Goal: Task Accomplishment & Management: Complete application form

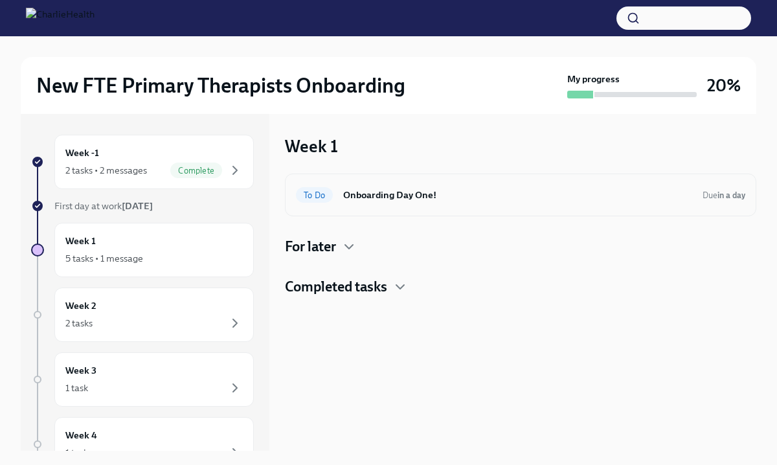
click at [398, 196] on h6 "Onboarding Day One!" at bounding box center [517, 195] width 349 height 14
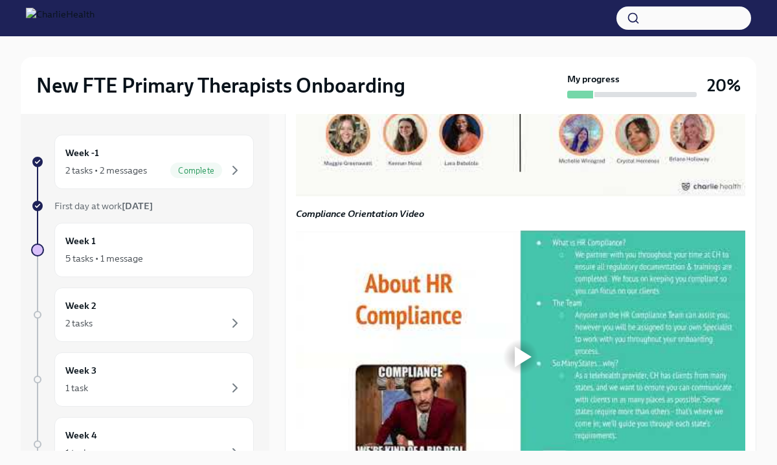
scroll to position [924, 0]
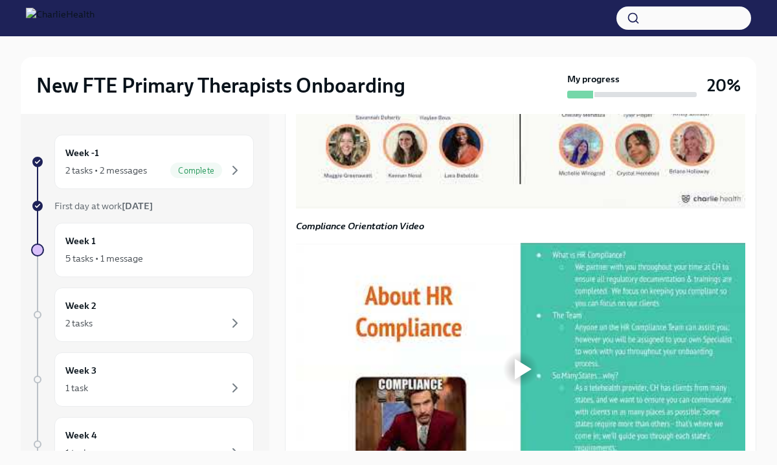
click at [521, 93] on div at bounding box center [523, 83] width 17 height 21
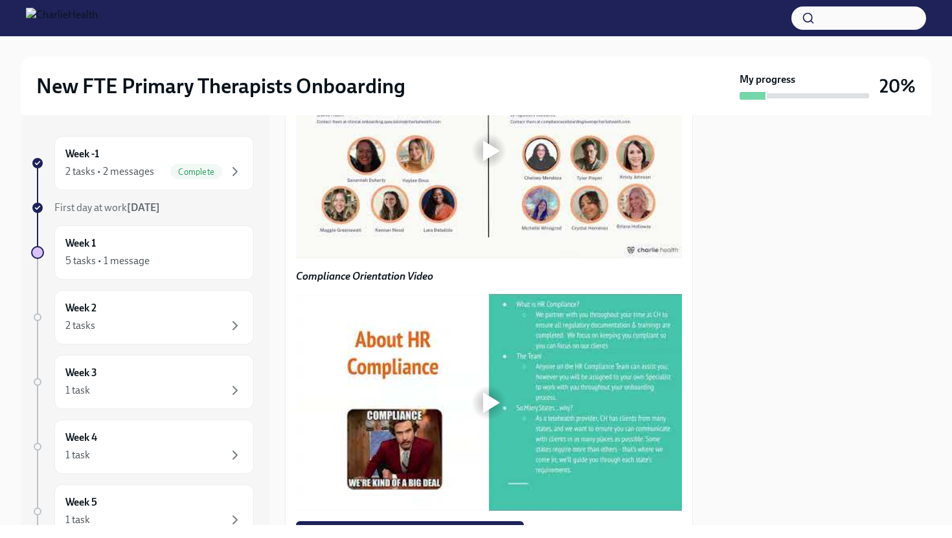
scroll to position [980, 0]
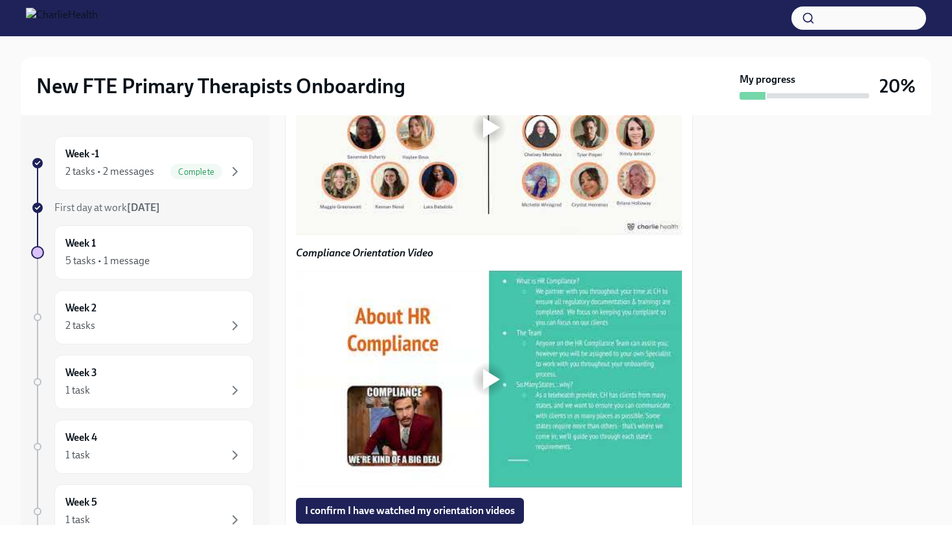
click at [496, 138] on div at bounding box center [491, 127] width 17 height 21
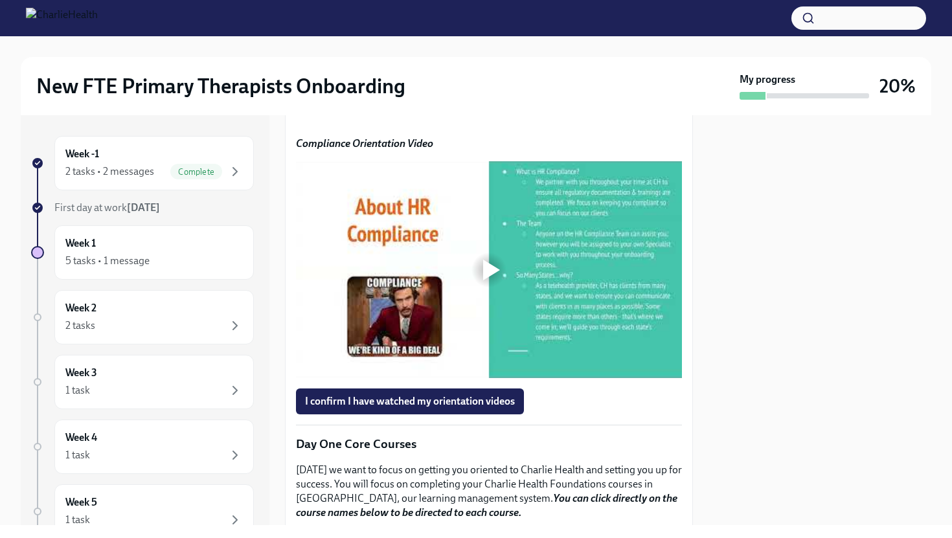
scroll to position [1150, 0]
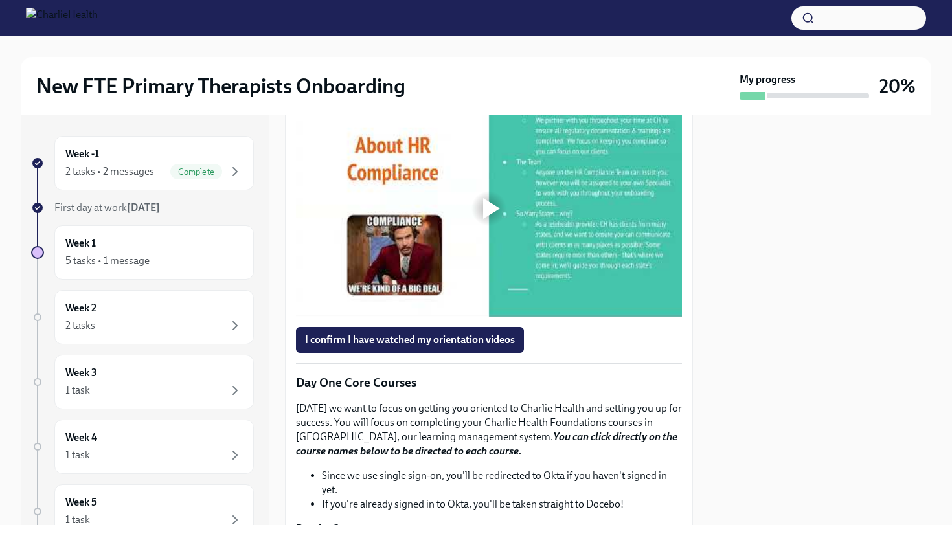
click at [490, 219] on div at bounding box center [491, 208] width 17 height 21
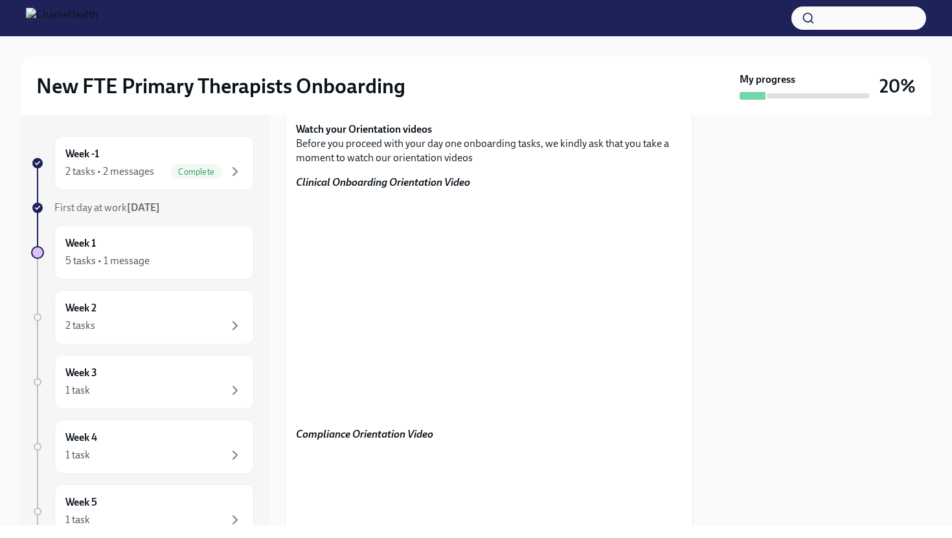
scroll to position [864, 0]
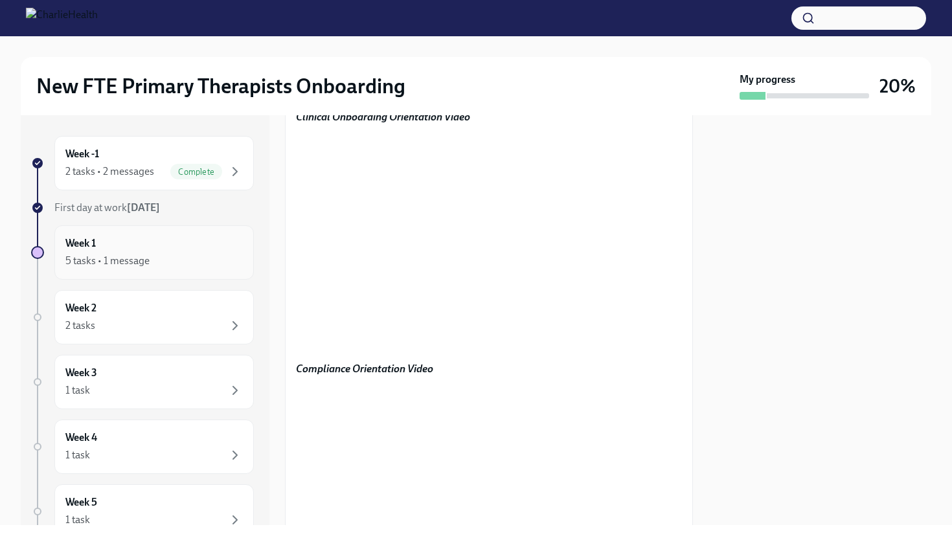
click at [186, 260] on div "5 tasks • 1 message" at bounding box center [153, 261] width 177 height 16
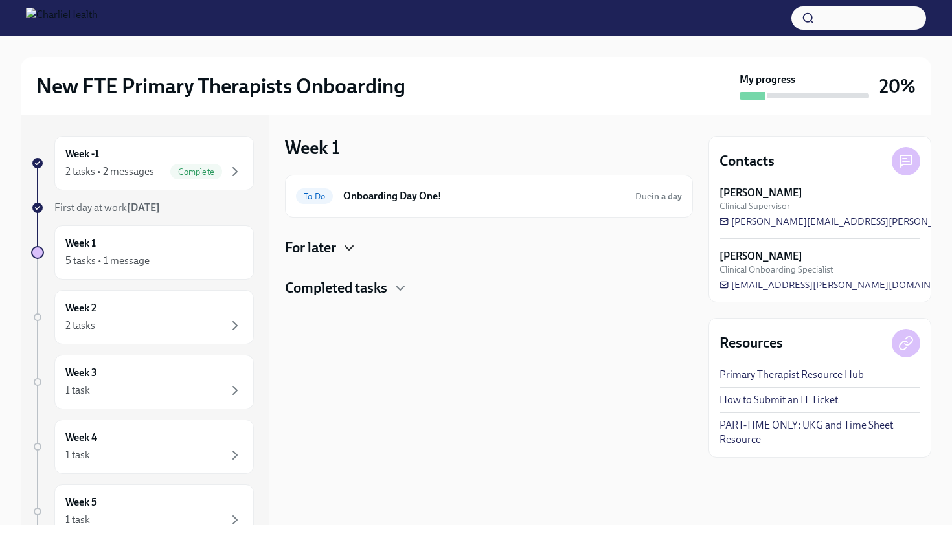
click at [348, 241] on icon "button" at bounding box center [349, 248] width 16 height 16
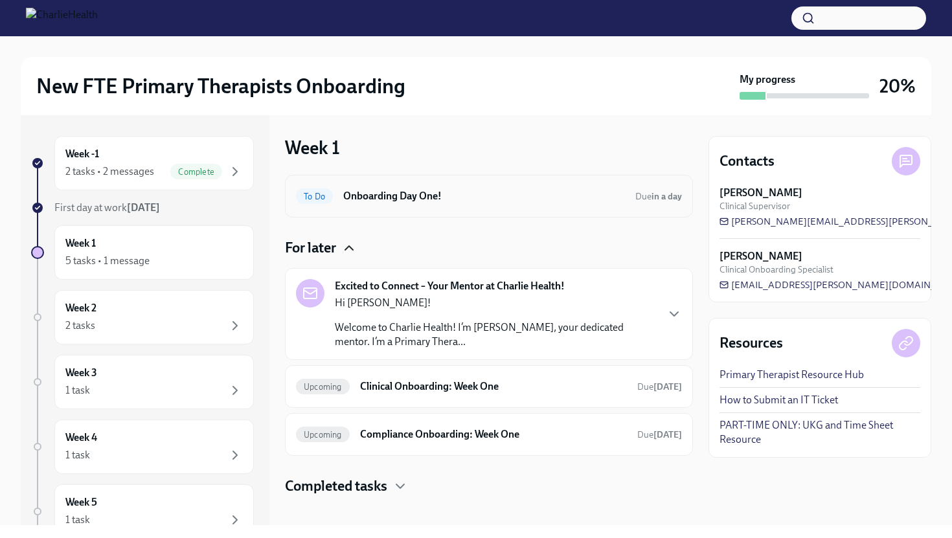
click at [376, 203] on h6 "Onboarding Day One!" at bounding box center [484, 196] width 282 height 14
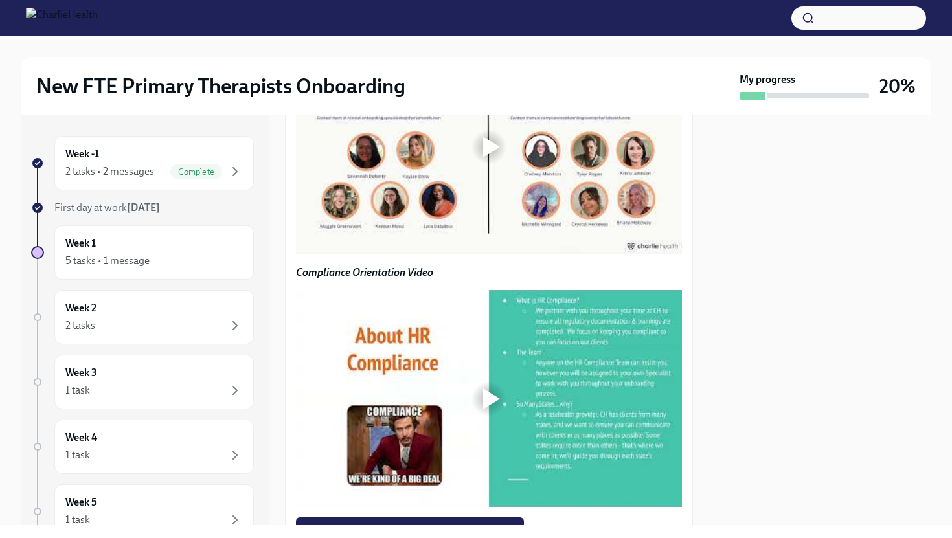
scroll to position [921, 0]
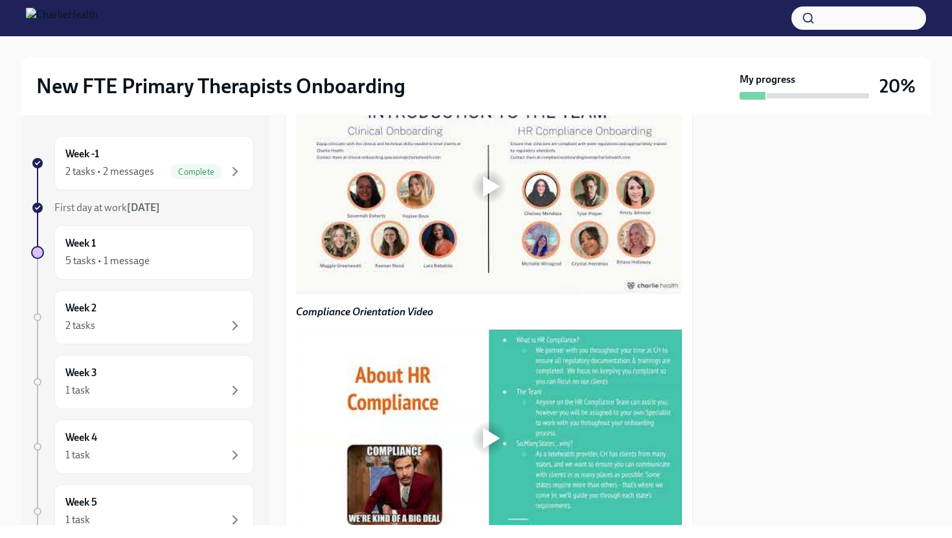
click at [487, 197] on div at bounding box center [491, 186] width 17 height 21
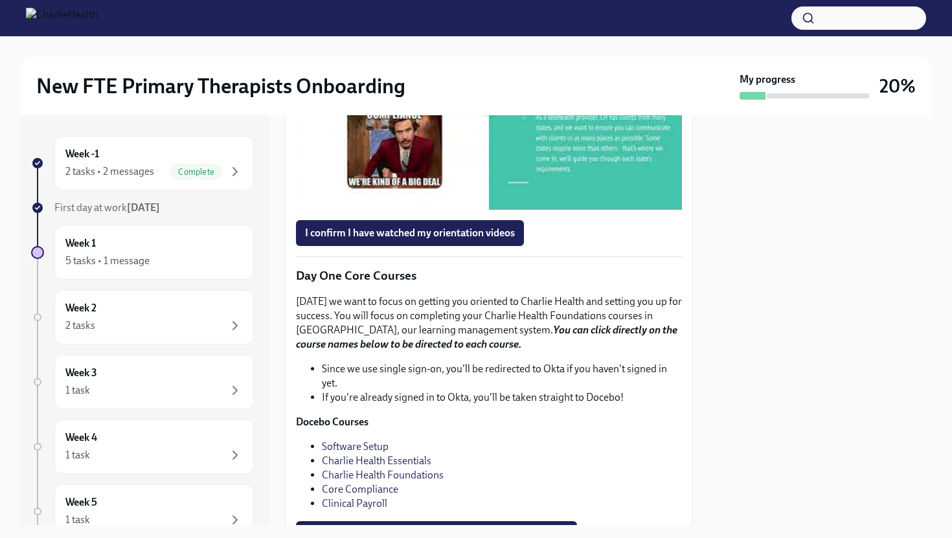
scroll to position [1240, 0]
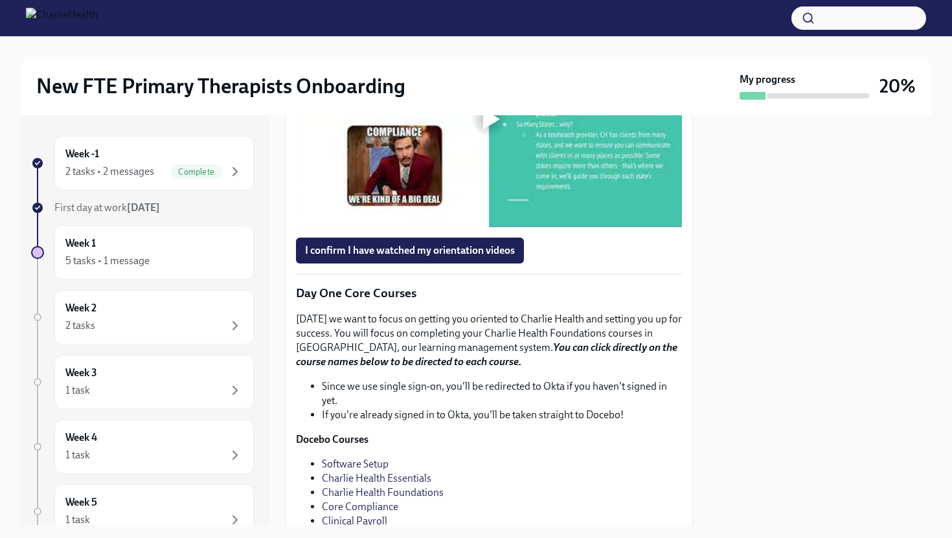
click at [485, 129] on div at bounding box center [491, 119] width 17 height 21
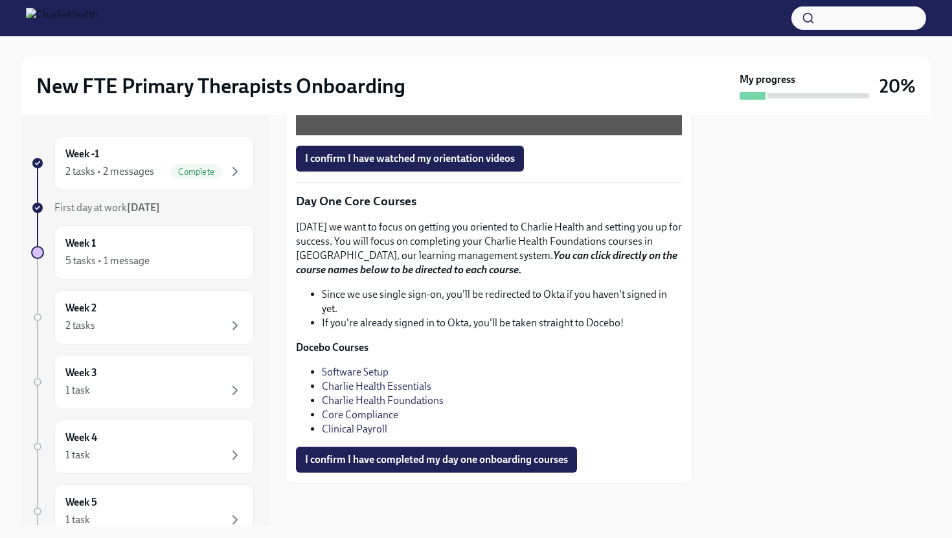
scroll to position [1351, 0]
click at [443, 165] on span "I confirm I have watched my orientation videos" at bounding box center [410, 158] width 210 height 13
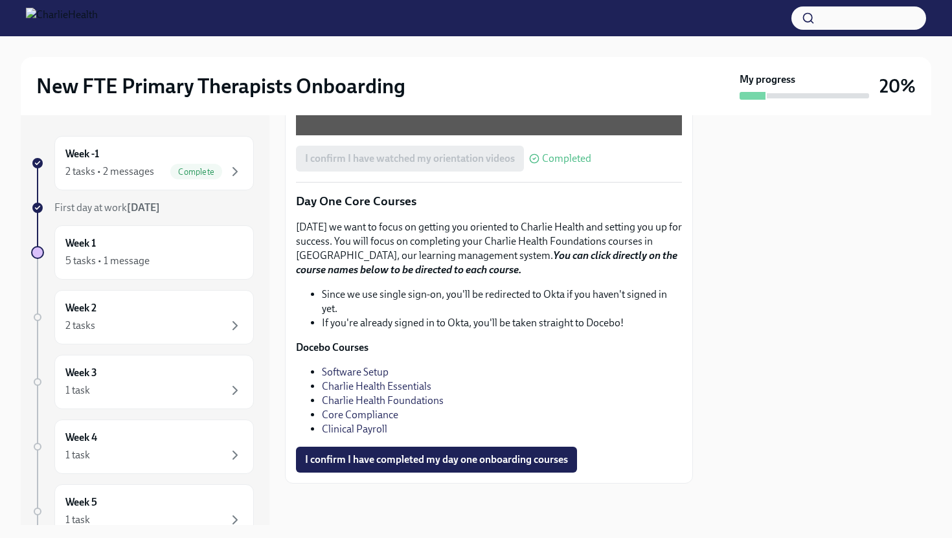
scroll to position [1436, 0]
click at [168, 258] on div "5 tasks • 1 message" at bounding box center [153, 261] width 177 height 16
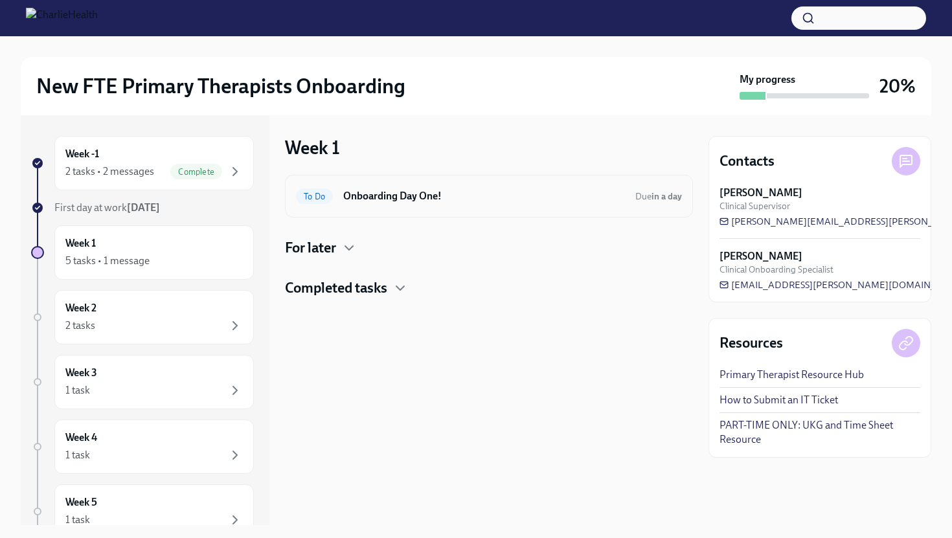
click at [370, 206] on div "To Do Onboarding Day One! Due in a day" at bounding box center [489, 196] width 386 height 21
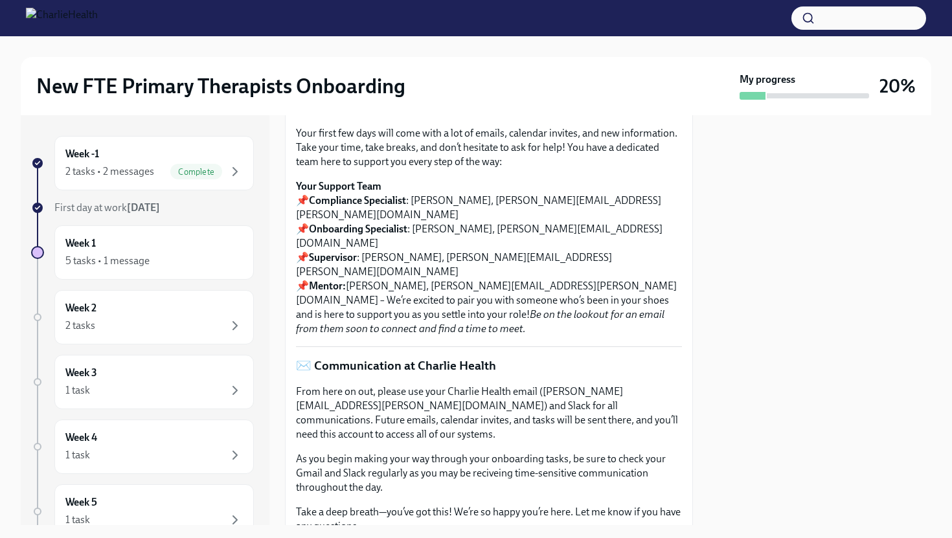
scroll to position [272, 0]
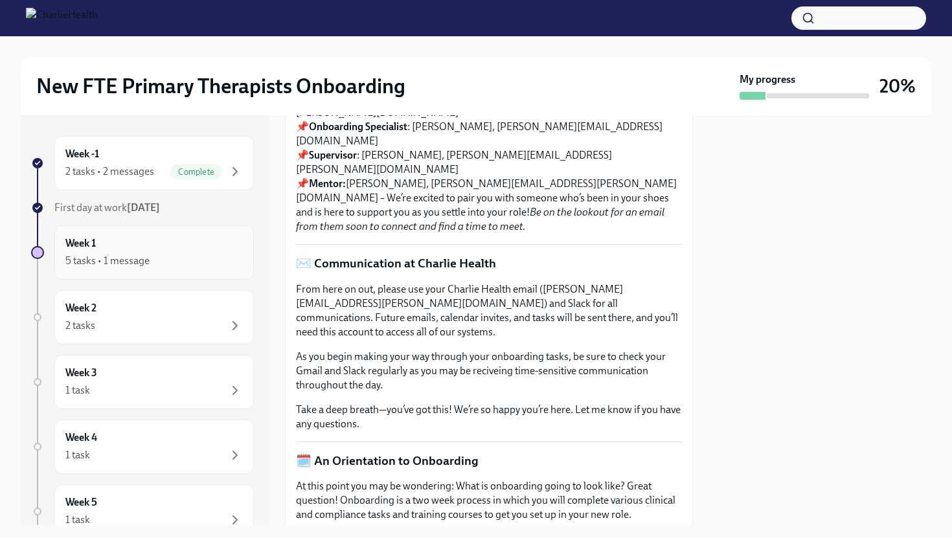
click at [132, 260] on div "5 tasks • 1 message" at bounding box center [107, 261] width 84 height 14
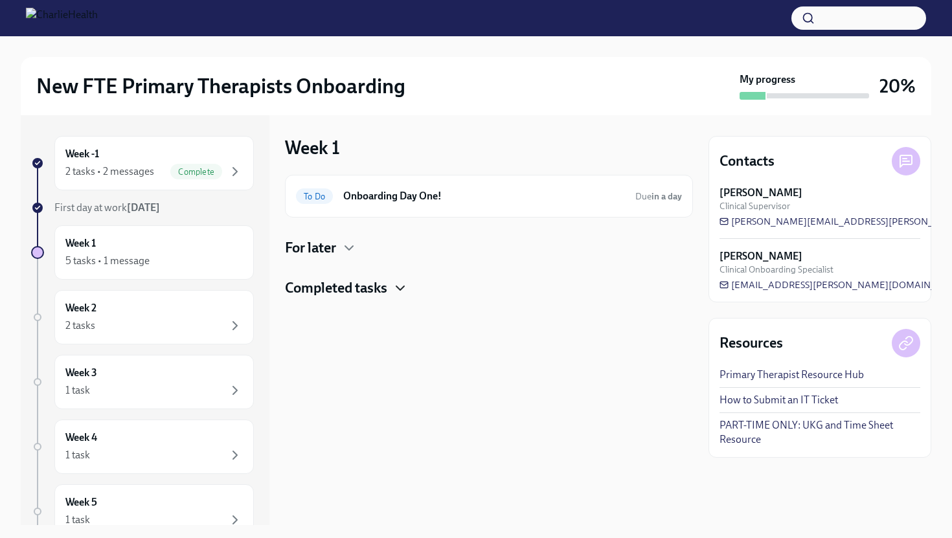
click at [400, 281] on icon "button" at bounding box center [400, 288] width 16 height 16
click at [406, 330] on h6 "Complete our Welcome Survey" at bounding box center [466, 329] width 249 height 14
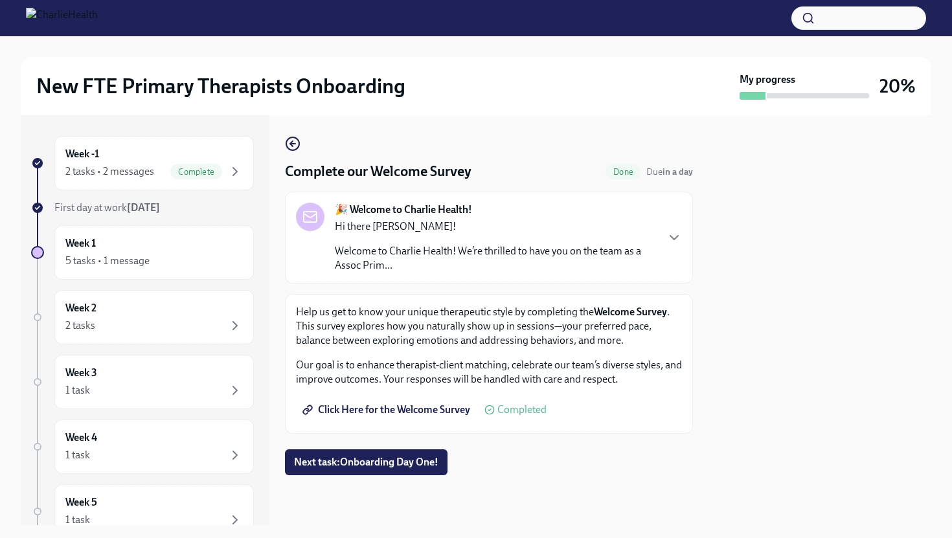
click at [382, 409] on span "Click Here for the Welcome Survey" at bounding box center [387, 409] width 165 height 13
click at [672, 235] on icon "button" at bounding box center [674, 238] width 16 height 16
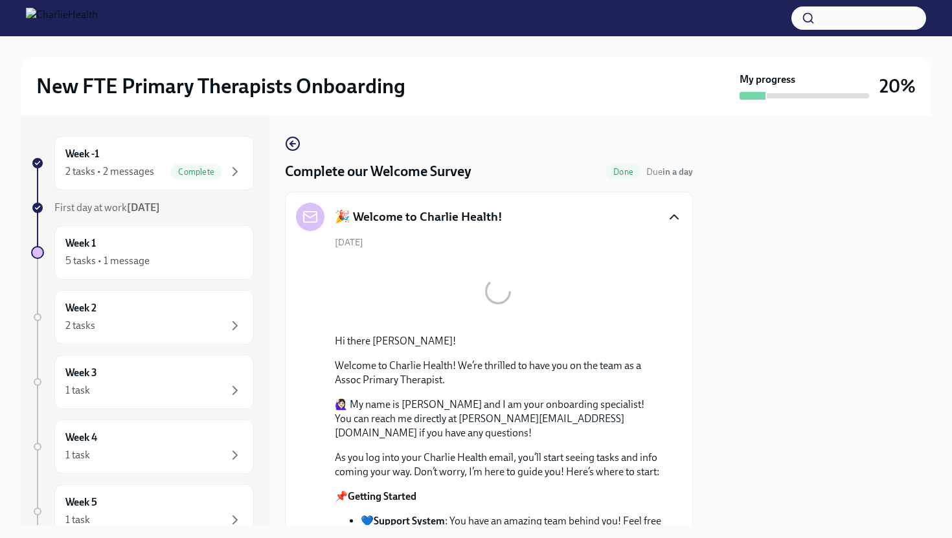
click at [677, 221] on icon "button" at bounding box center [674, 217] width 16 height 16
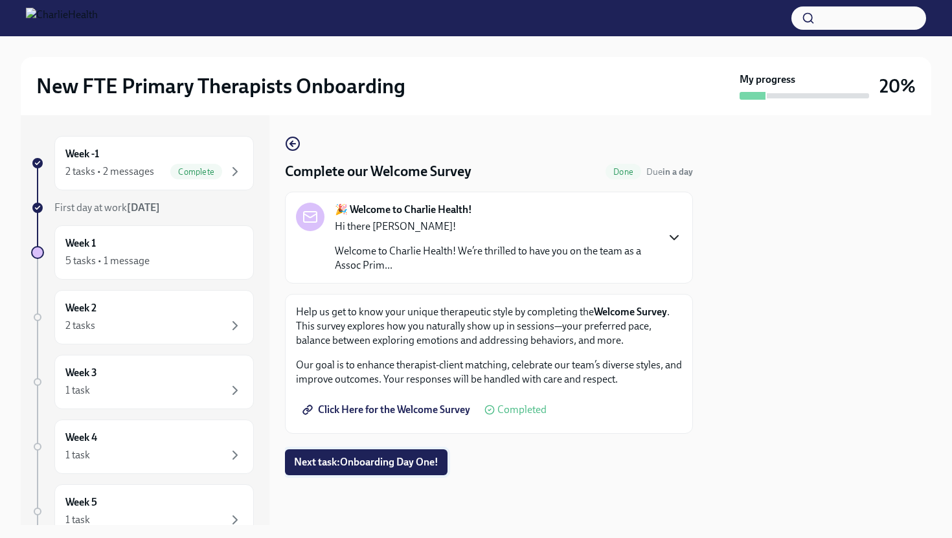
click at [356, 461] on span "Next task : Onboarding Day One!" at bounding box center [366, 462] width 144 height 13
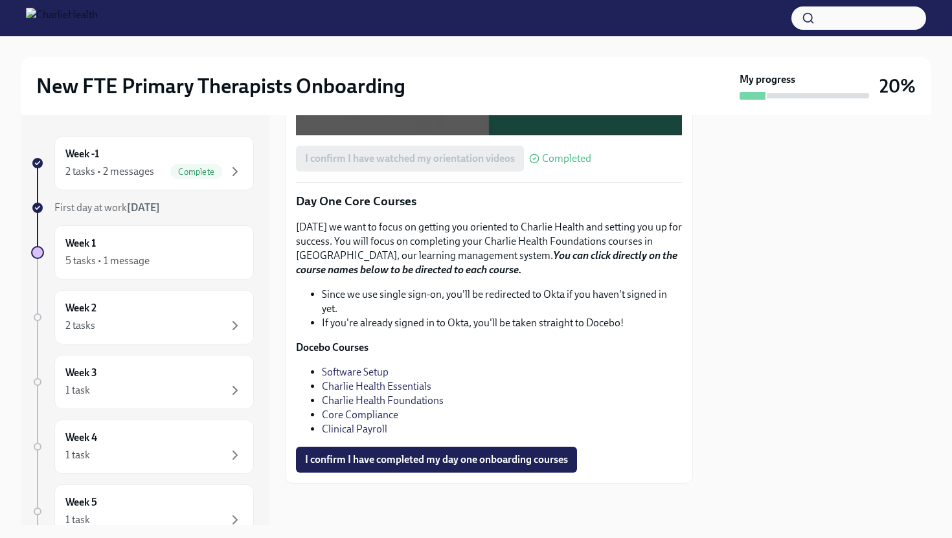
scroll to position [1516, 0]
click at [168, 262] on div "5 tasks • 1 message" at bounding box center [153, 261] width 177 height 16
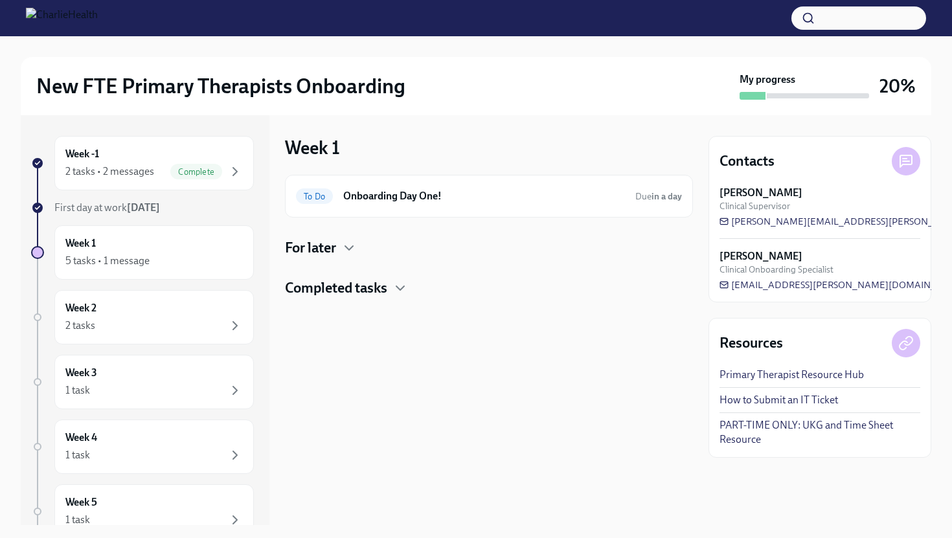
click at [328, 251] on h4 "For later" at bounding box center [310, 247] width 51 height 19
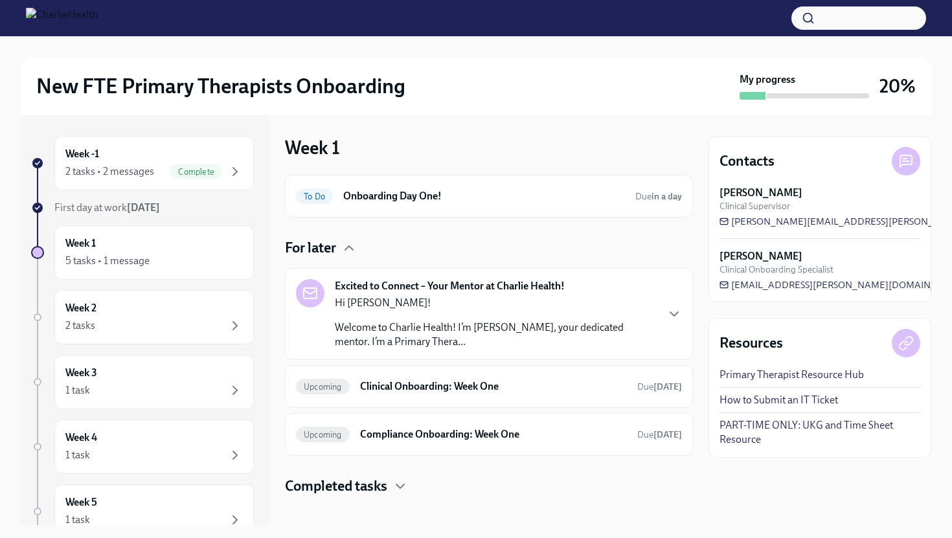
click at [356, 308] on p "Hi Shakira!" at bounding box center [495, 303] width 321 height 14
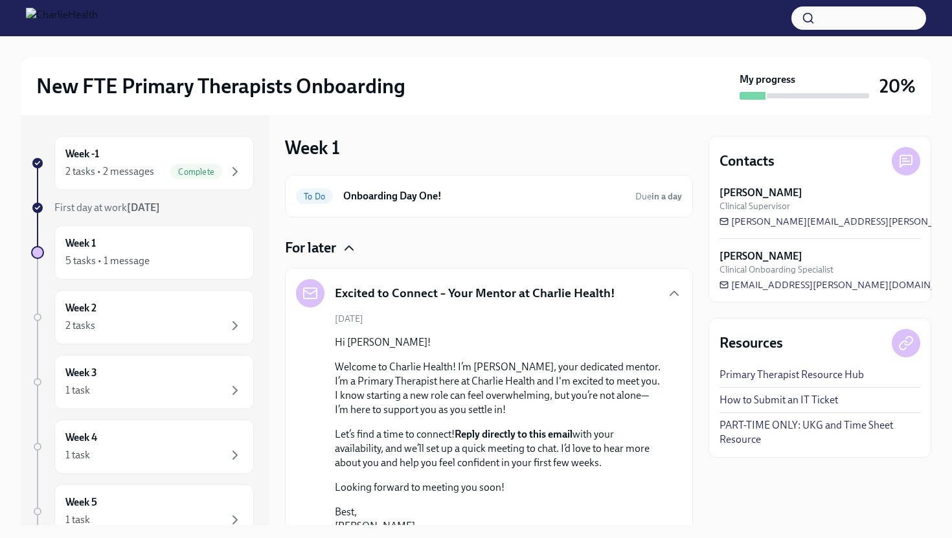
click at [348, 249] on icon "button" at bounding box center [349, 248] width 16 height 16
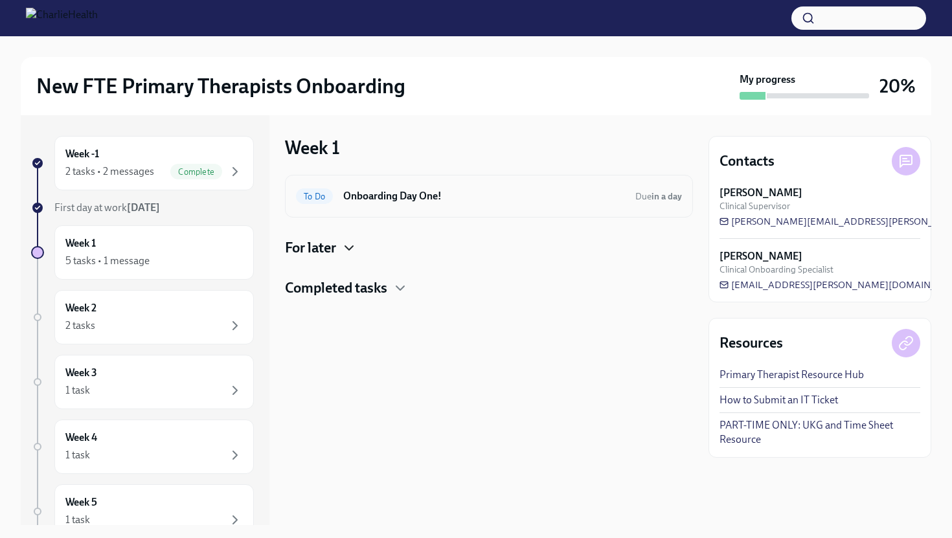
click at [372, 200] on h6 "Onboarding Day One!" at bounding box center [484, 196] width 282 height 14
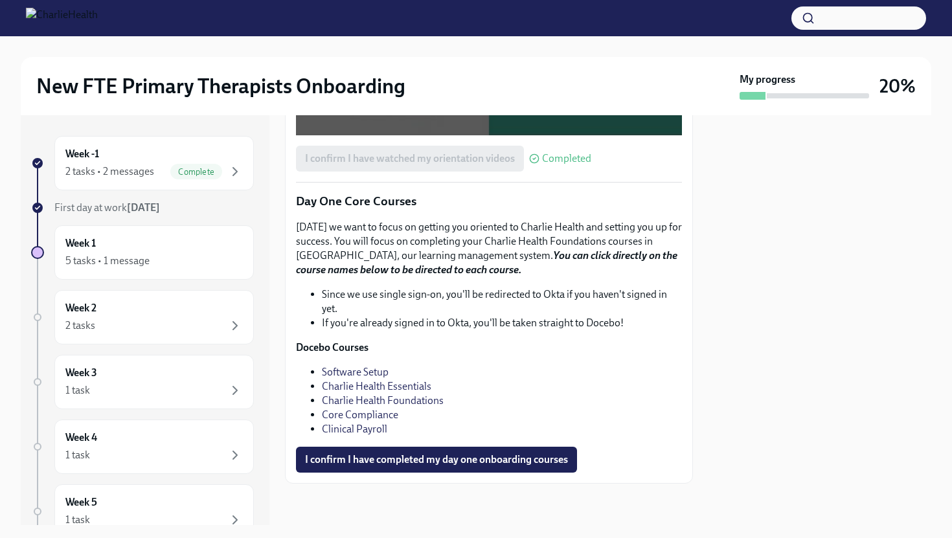
scroll to position [1516, 0]
click at [194, 252] on div "Week 1 5 tasks • 1 message" at bounding box center [153, 252] width 177 height 32
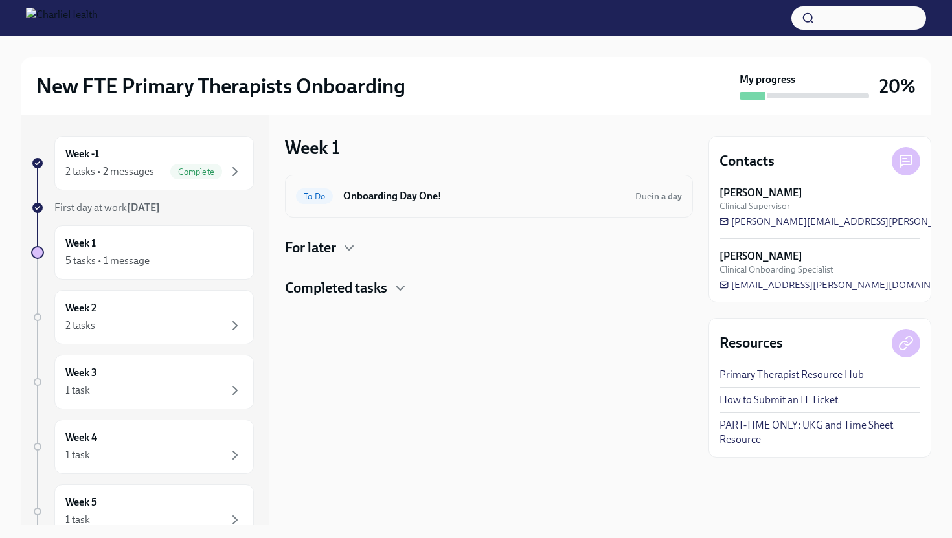
click at [379, 200] on h6 "Onboarding Day One!" at bounding box center [484, 196] width 282 height 14
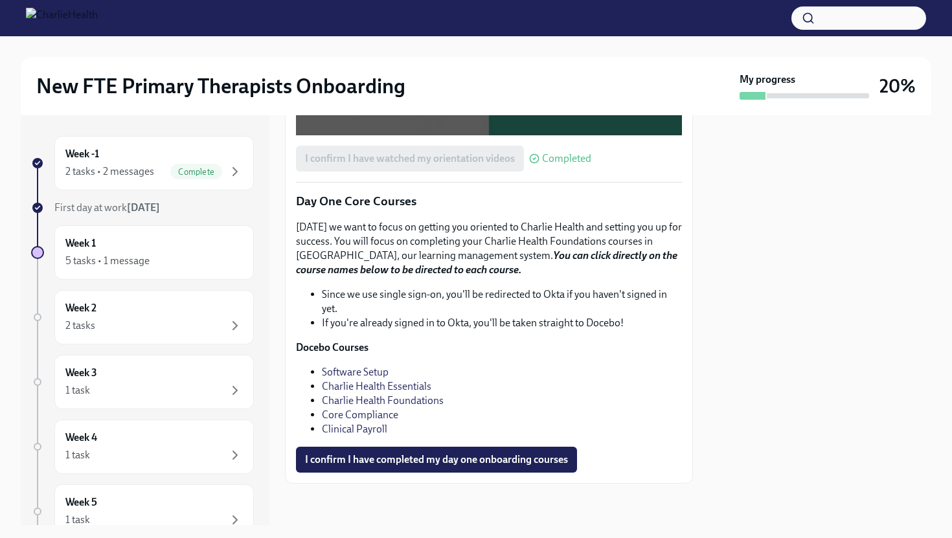
scroll to position [1516, 0]
click at [186, 262] on div "5 tasks • 1 message" at bounding box center [153, 261] width 177 height 16
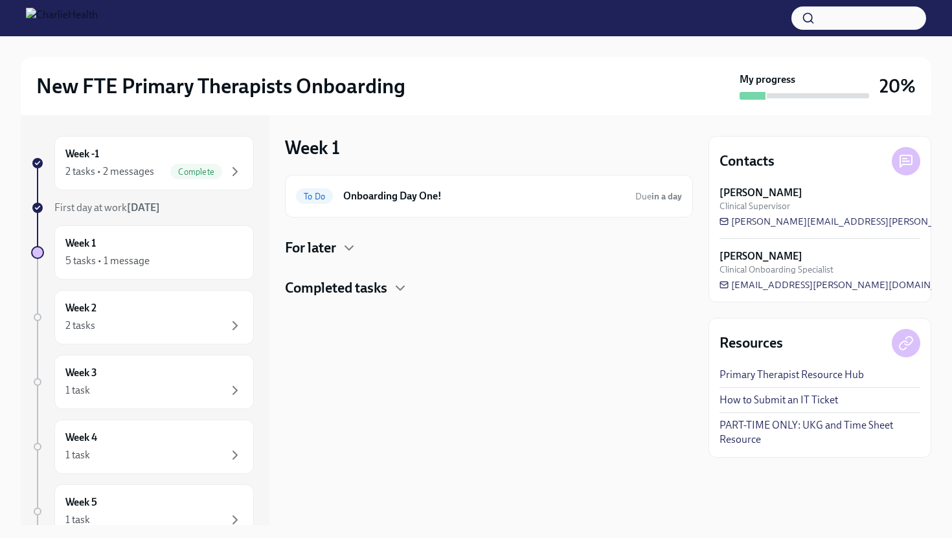
click at [380, 291] on h4 "Completed tasks" at bounding box center [336, 287] width 102 height 19
click at [367, 385] on h6 "📂 Elation (EHR) Setup" at bounding box center [471, 382] width 258 height 14
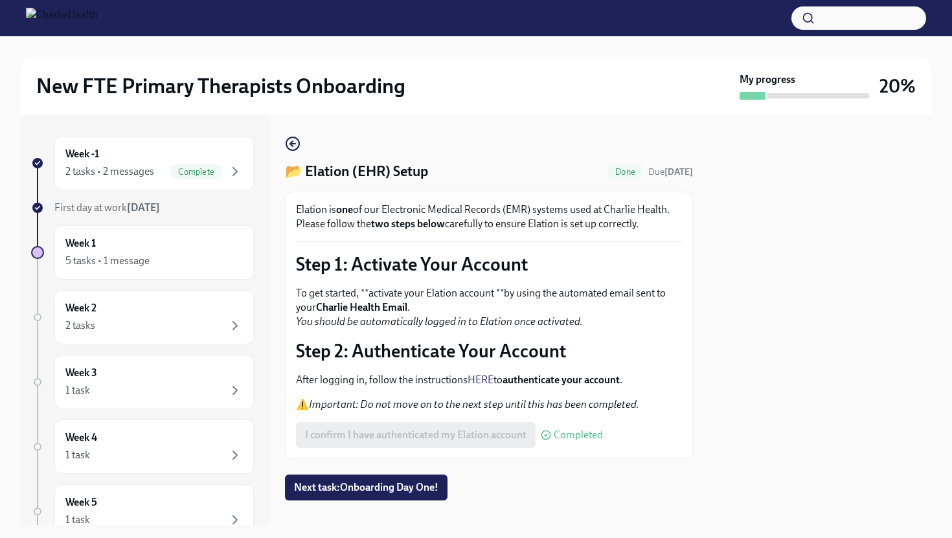
click at [555, 379] on strong "authenticate your account" at bounding box center [560, 380] width 117 height 12
click at [487, 379] on link "HERE" at bounding box center [480, 380] width 26 height 12
click at [153, 255] on div "5 tasks • 1 message" at bounding box center [153, 261] width 177 height 16
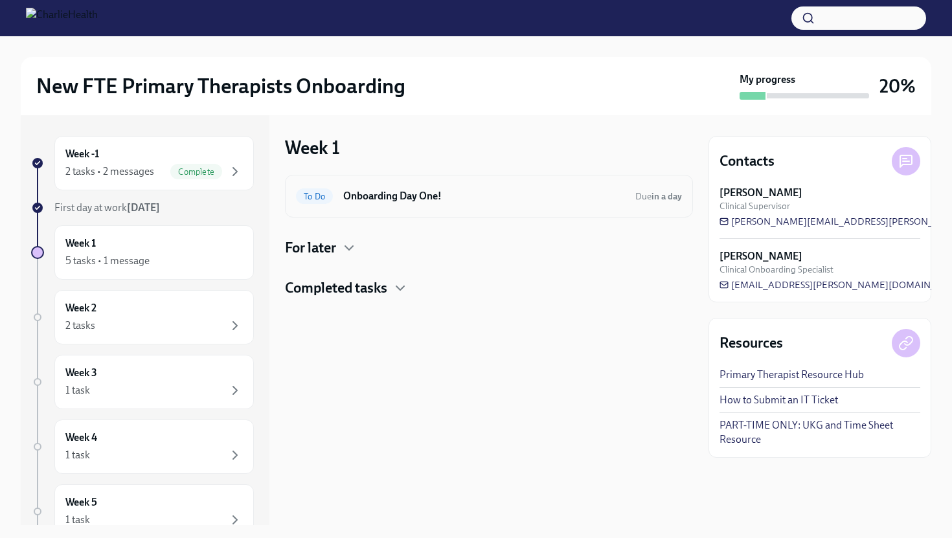
click at [368, 203] on div "To Do Onboarding Day One! Due in a day" at bounding box center [489, 196] width 386 height 21
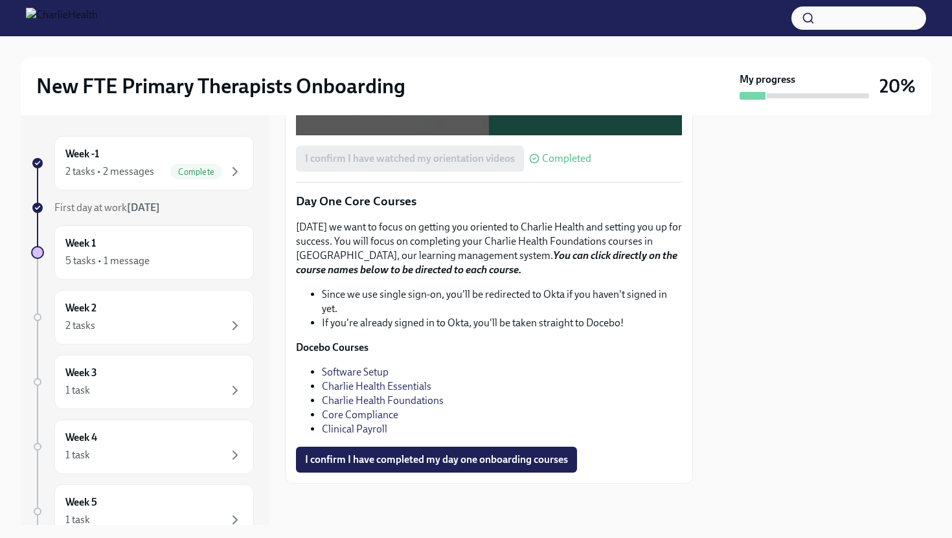
scroll to position [1516, 0]
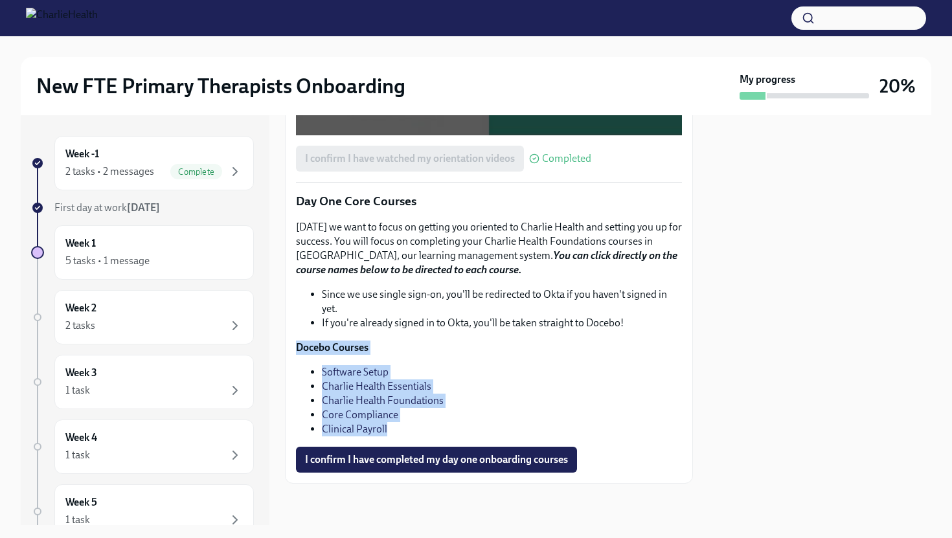
drag, startPoint x: 291, startPoint y: 345, endPoint x: 416, endPoint y: 425, distance: 148.5
copy div "Docebo Courses Software Setup Charlie Health Essentials Charlie Health Foundati…"
click at [168, 256] on div "5 tasks • 1 message" at bounding box center [153, 261] width 177 height 16
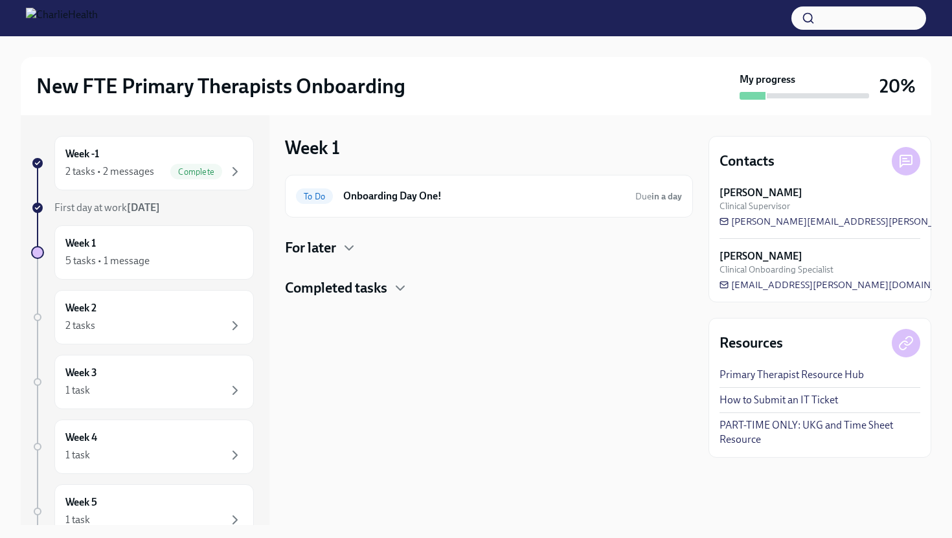
click at [341, 248] on div "For later" at bounding box center [489, 247] width 408 height 19
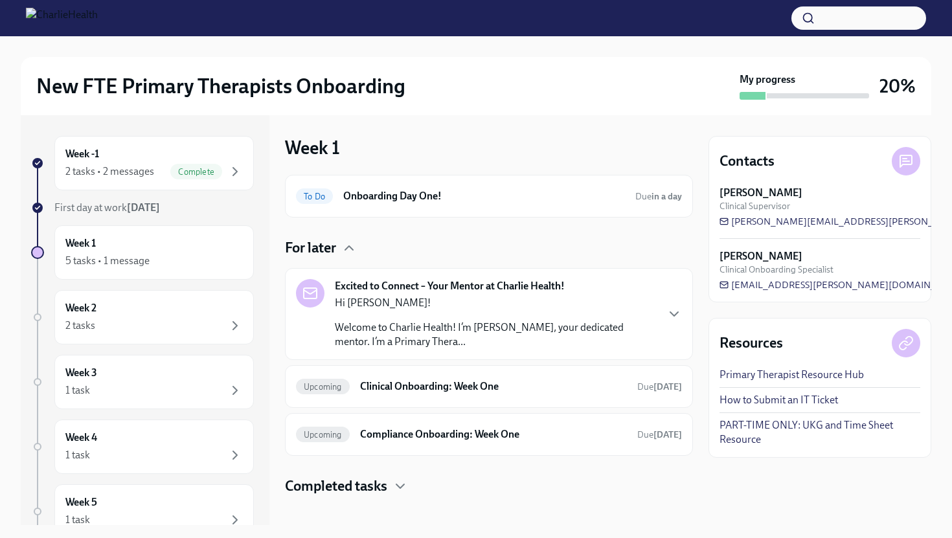
click at [409, 342] on p "Welcome to Charlie Health! I’m Sarah Wagner, your dedicated mentor. I’m a Prima…" at bounding box center [495, 334] width 321 height 28
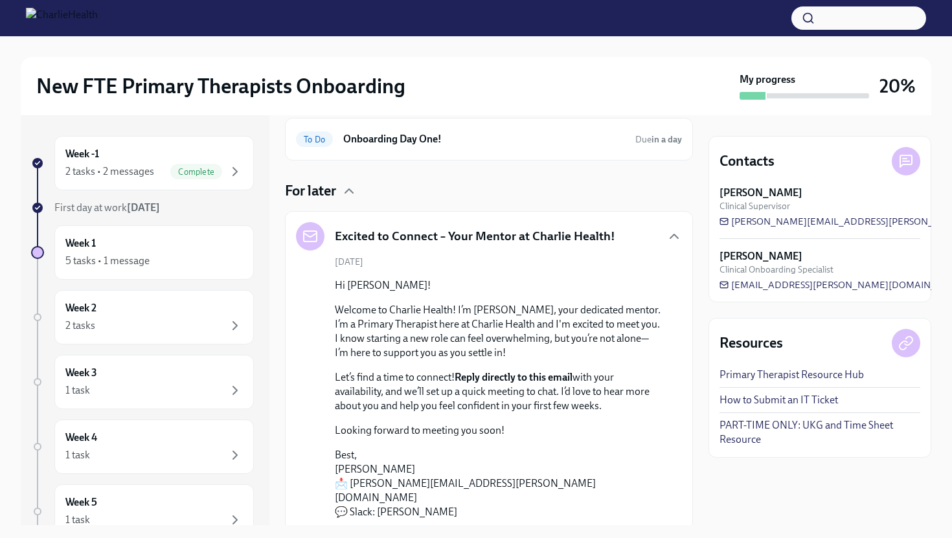
scroll to position [4, 0]
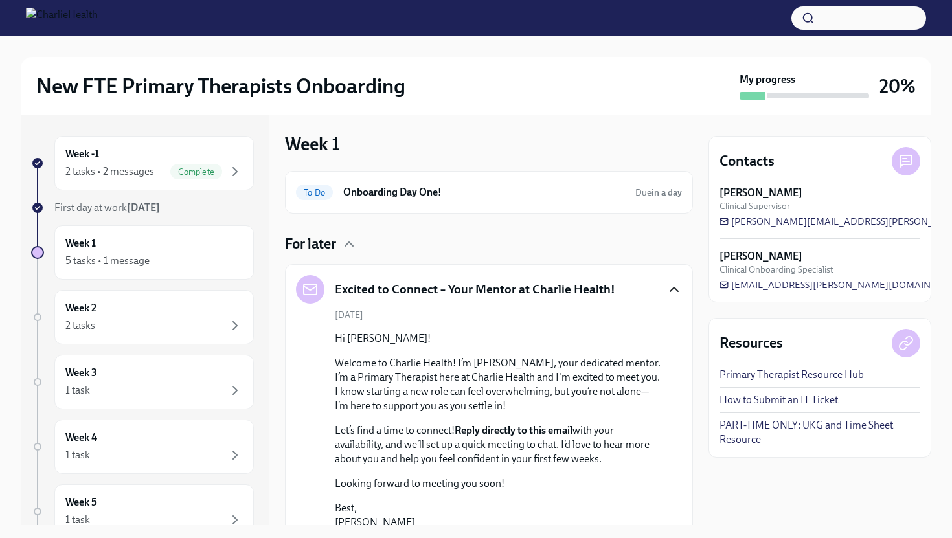
click at [673, 285] on icon "button" at bounding box center [674, 290] width 16 height 16
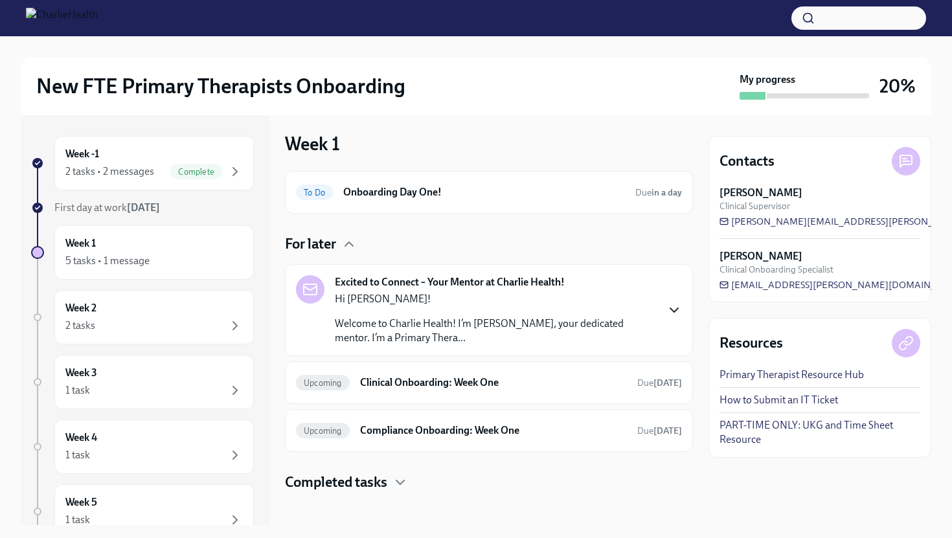
scroll to position [12, 0]
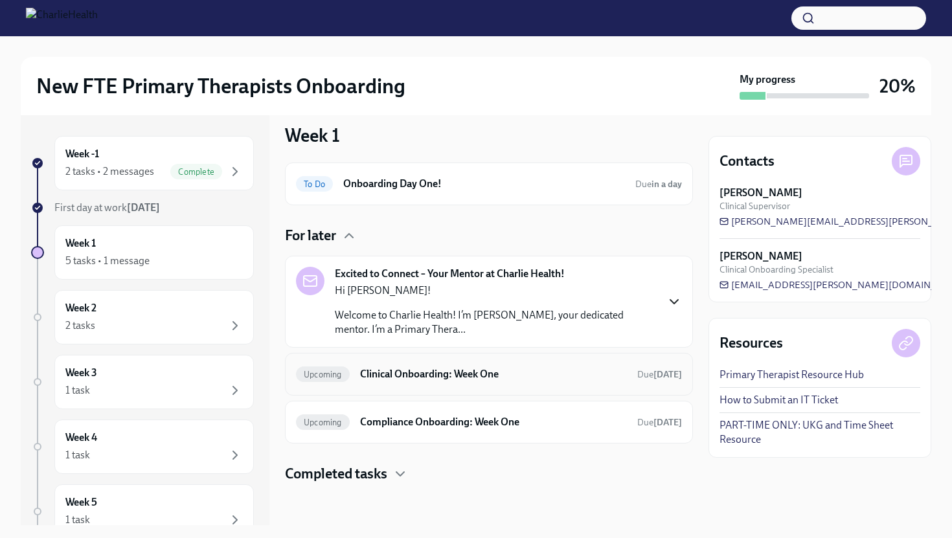
click at [511, 376] on h6 "Clinical Onboarding: Week One" at bounding box center [493, 374] width 267 height 14
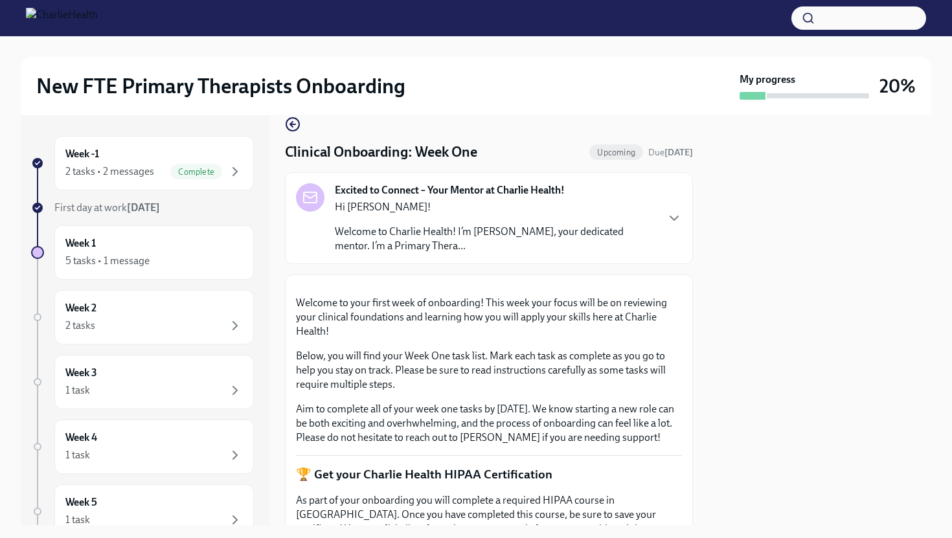
scroll to position [22, 0]
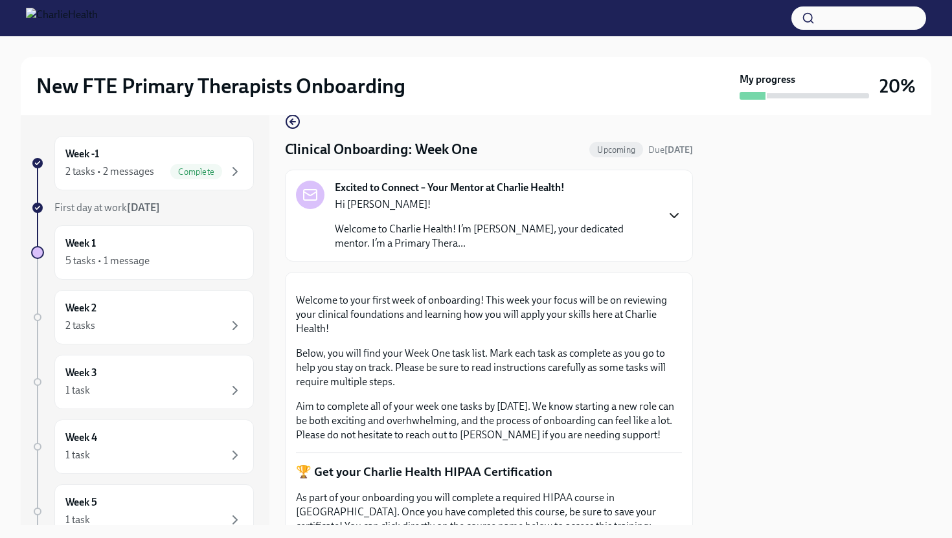
click at [668, 214] on icon "button" at bounding box center [674, 216] width 16 height 16
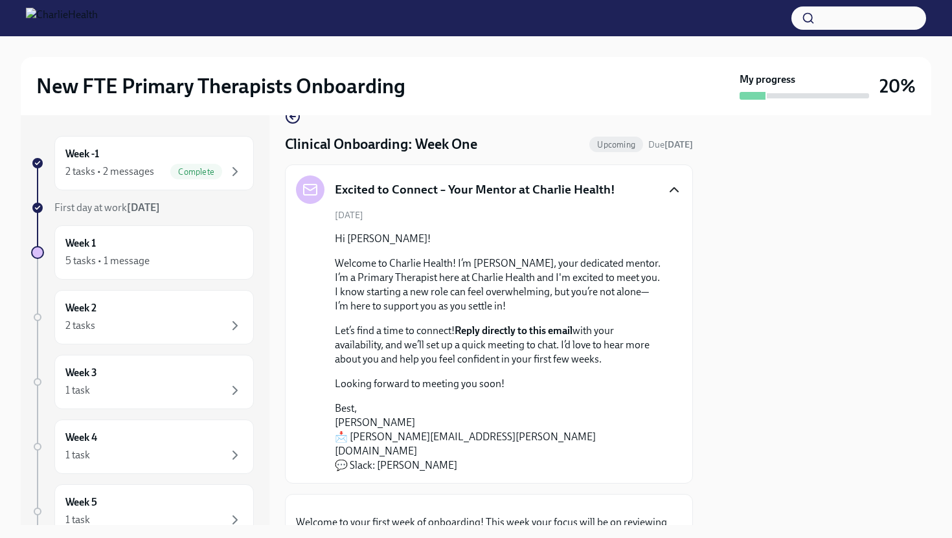
scroll to position [0, 0]
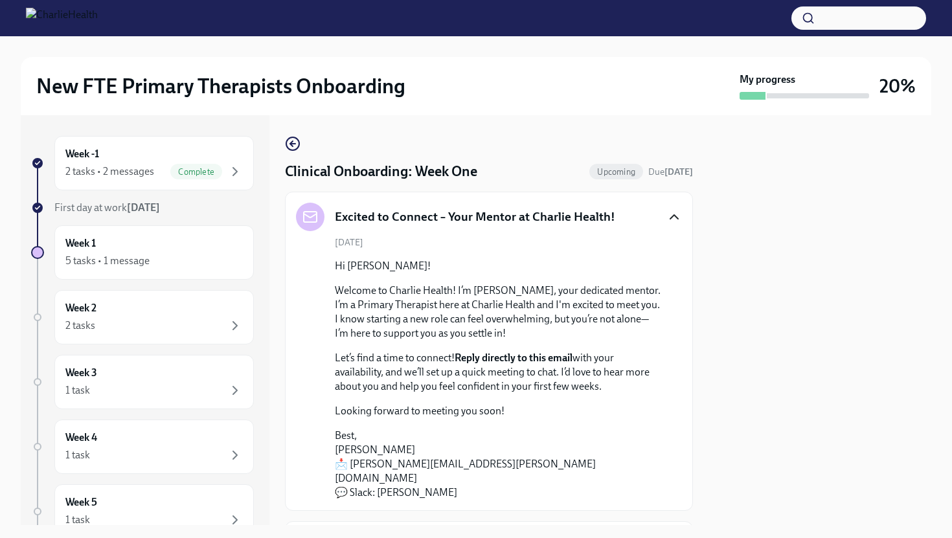
click at [676, 218] on icon "button" at bounding box center [674, 217] width 16 height 16
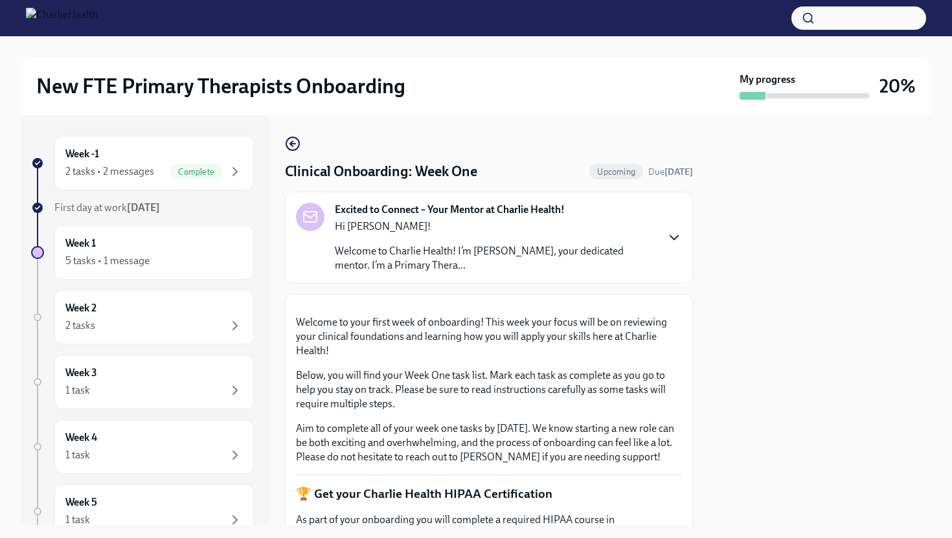
click at [646, 305] on button "Zoom image" at bounding box center [489, 305] width 386 height 0
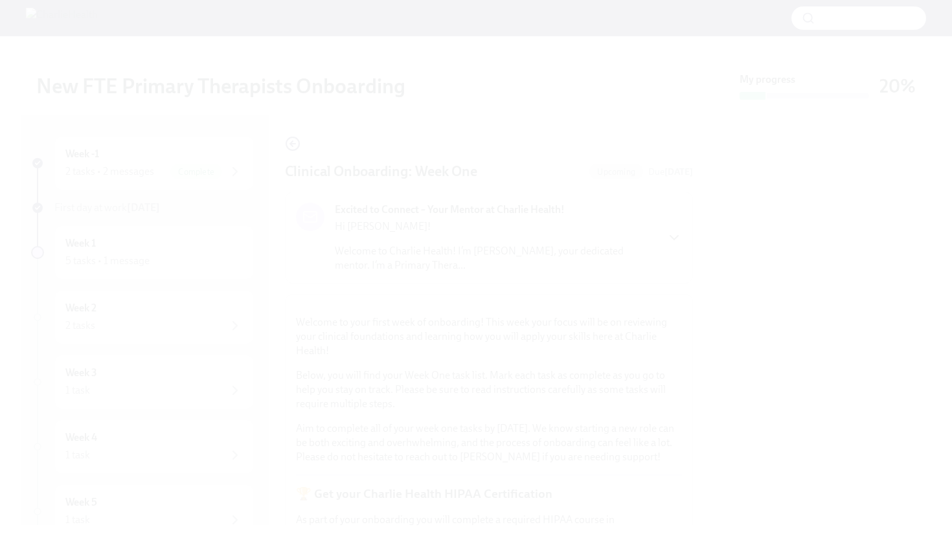
click at [646, 311] on button "Unzoom image" at bounding box center [476, 269] width 952 height 538
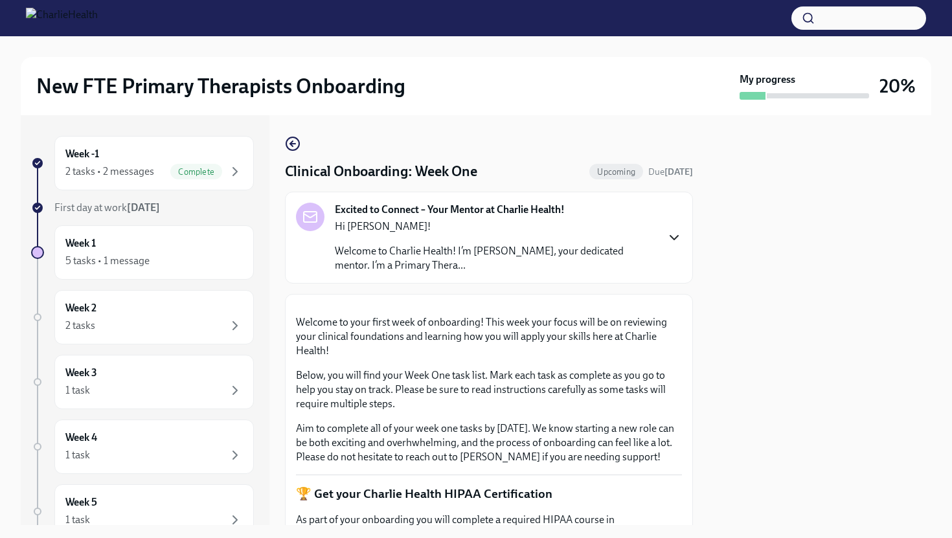
click at [291, 142] on icon "button" at bounding box center [291, 143] width 3 height 5
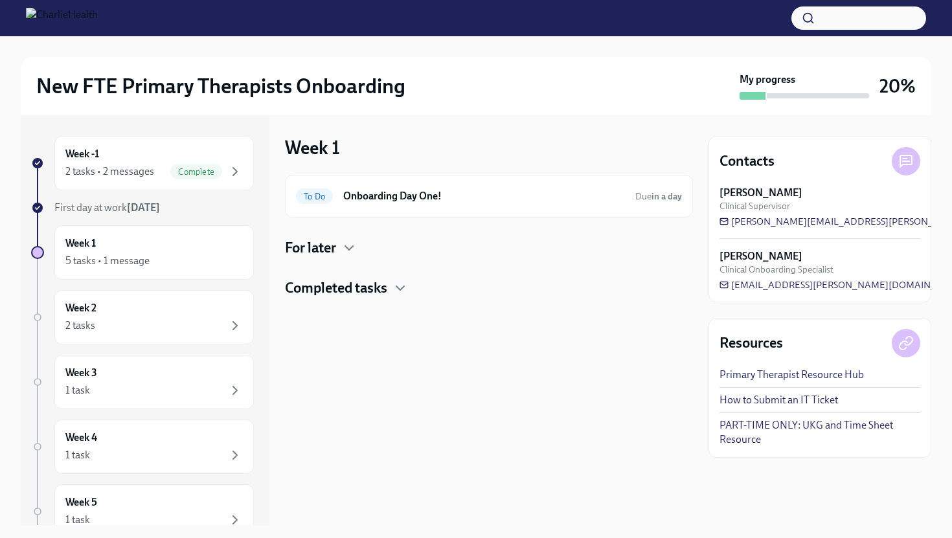
click at [331, 293] on h4 "Completed tasks" at bounding box center [336, 287] width 102 height 19
click at [333, 293] on h4 "Completed tasks" at bounding box center [336, 287] width 102 height 19
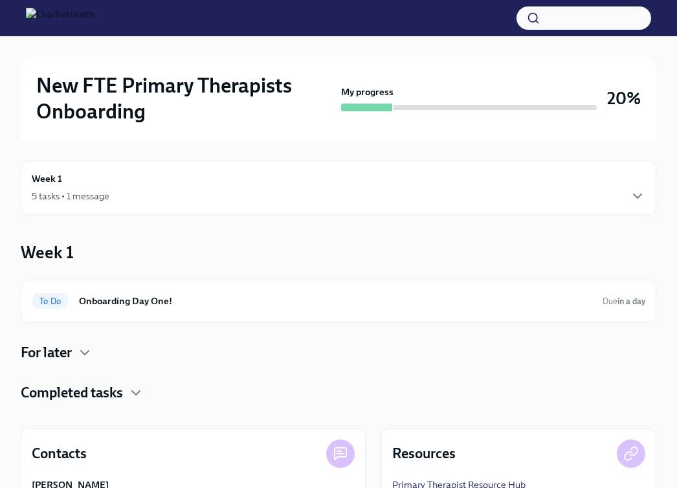
click at [256, 193] on div "5 tasks • 1 message" at bounding box center [339, 196] width 614 height 16
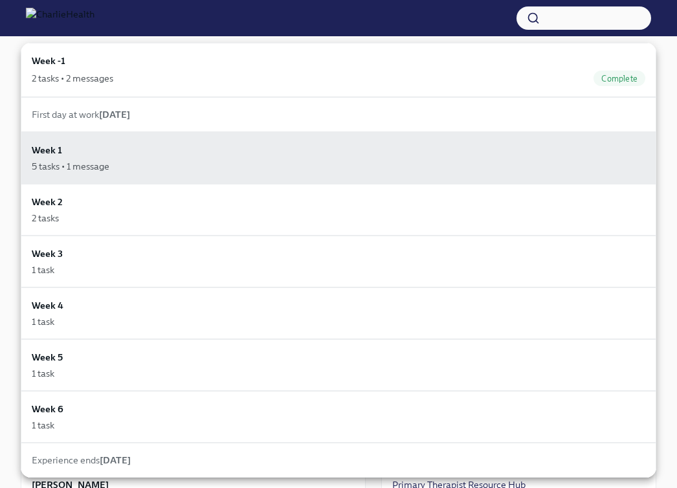
click at [14, 67] on div at bounding box center [338, 244] width 677 height 488
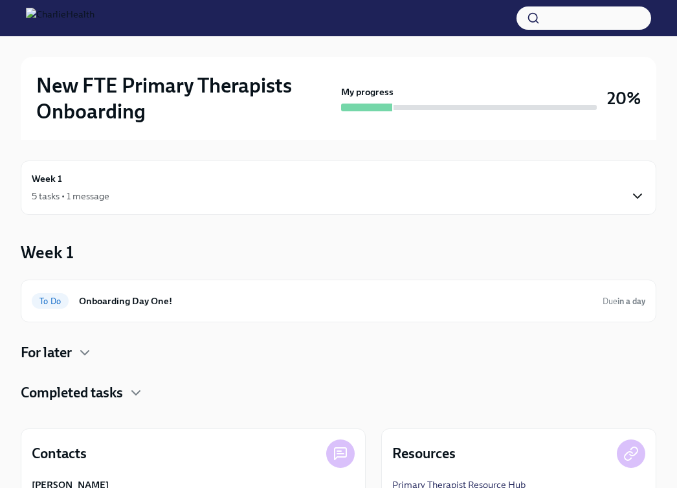
click at [631, 203] on icon "button" at bounding box center [638, 196] width 16 height 16
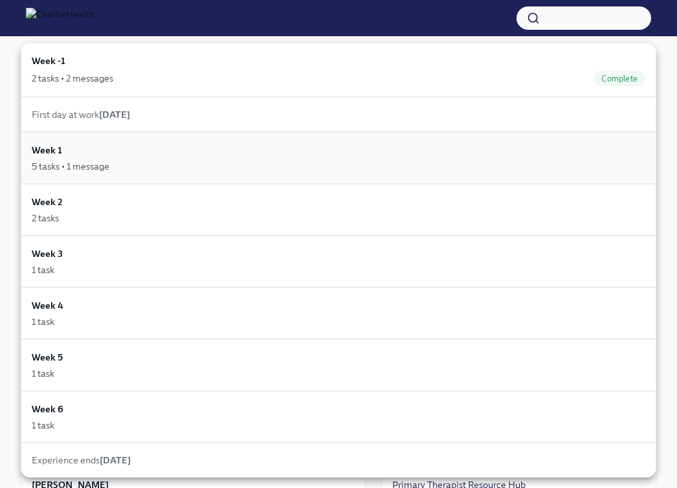
click at [471, 146] on div "Week 1 5 tasks • 1 message" at bounding box center [339, 158] width 614 height 30
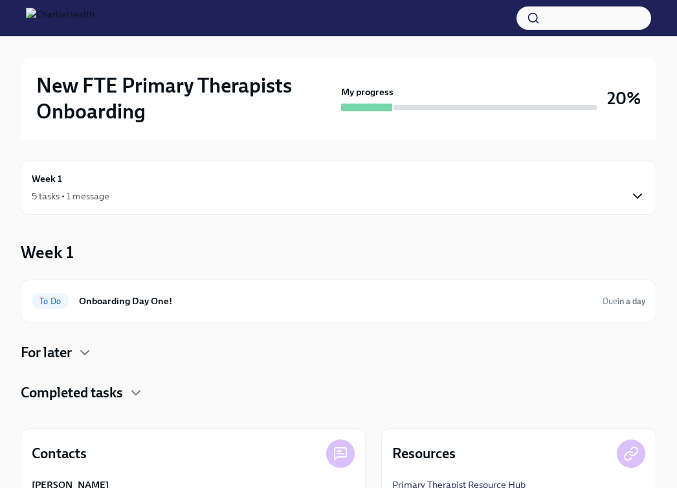
click at [639, 194] on icon "button" at bounding box center [638, 196] width 16 height 16
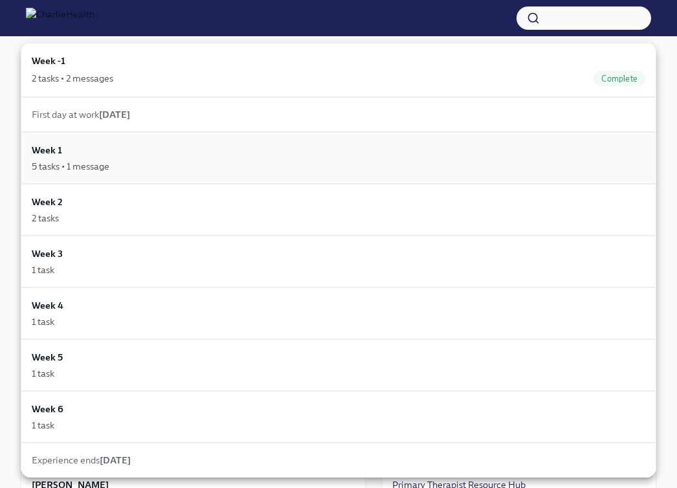
click at [553, 162] on div "5 tasks • 1 message" at bounding box center [339, 166] width 614 height 13
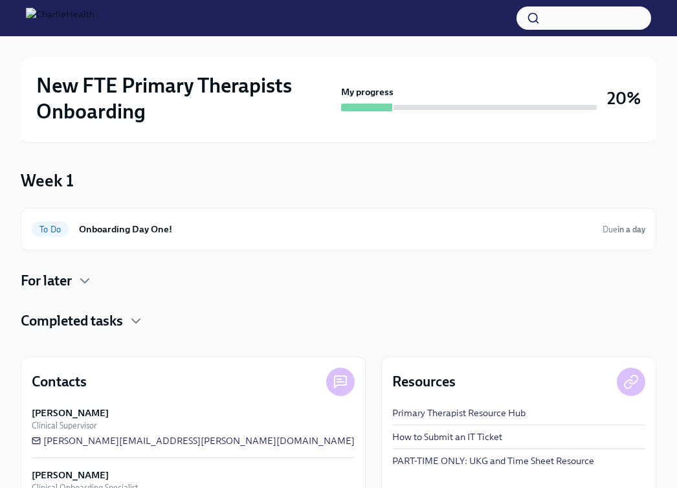
scroll to position [98, 0]
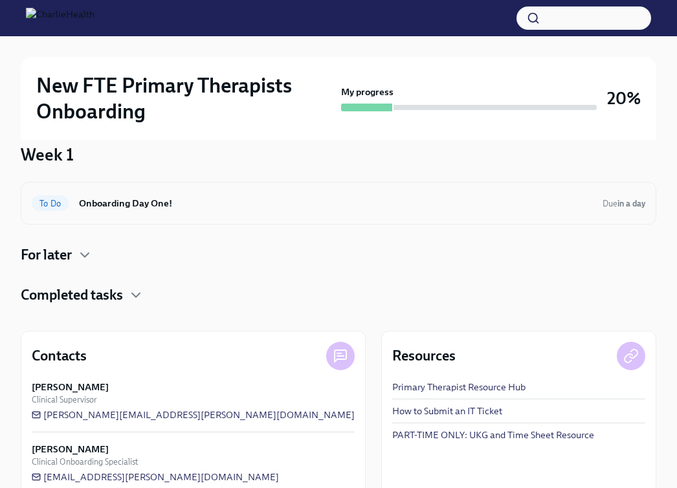
click at [513, 211] on div "To Do Onboarding Day One! Due in a day" at bounding box center [339, 203] width 614 height 21
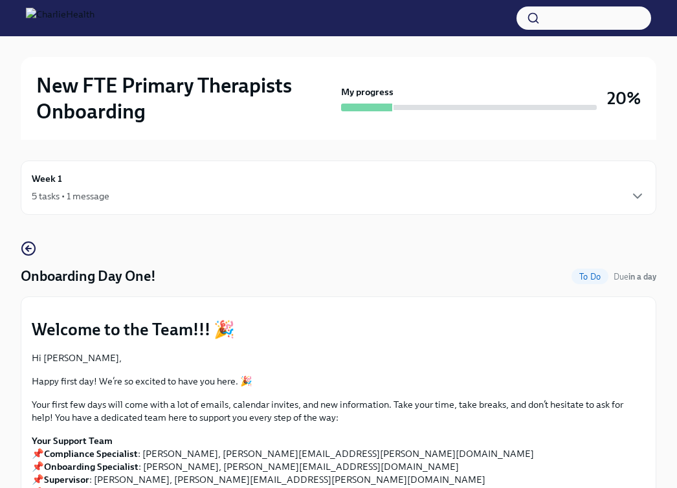
click at [95, 25] on img at bounding box center [60, 18] width 69 height 21
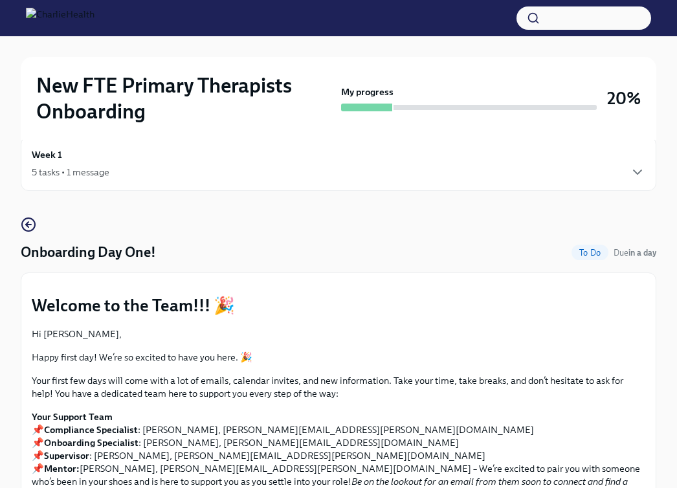
scroll to position [27, 0]
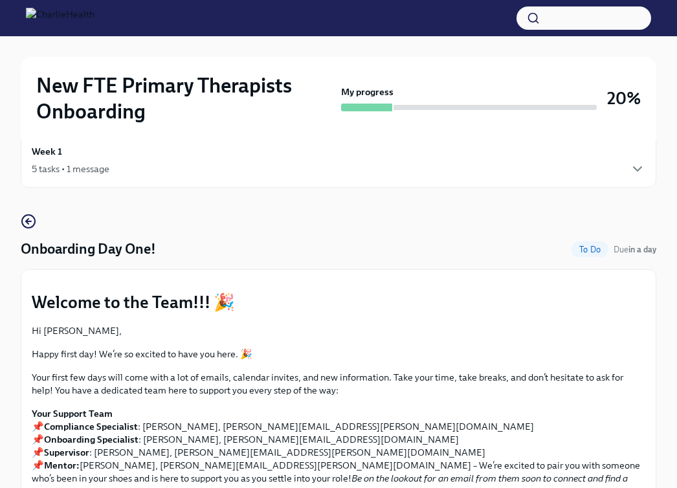
click at [401, 183] on div "Week 1 5 tasks • 1 message" at bounding box center [339, 160] width 636 height 54
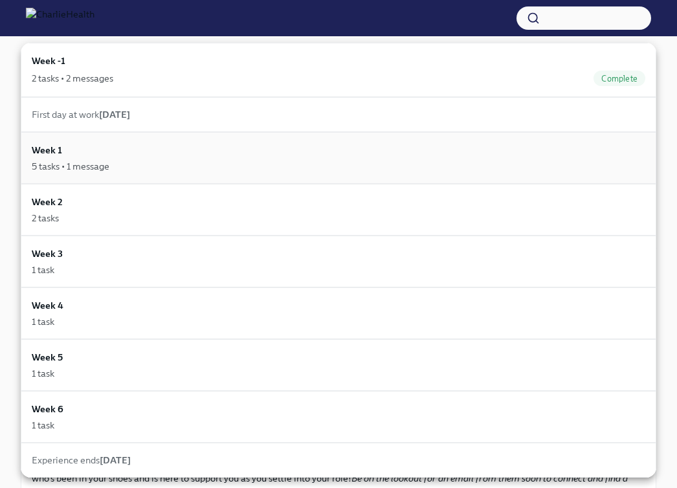
click at [400, 182] on div "Week 1 5 tasks • 1 message" at bounding box center [339, 158] width 636 height 52
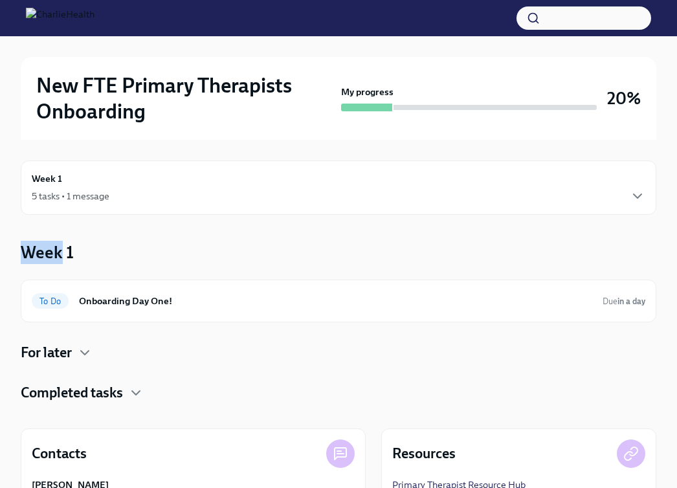
click at [400, 182] on div "Week 1 5 tasks • 1 message" at bounding box center [339, 188] width 614 height 32
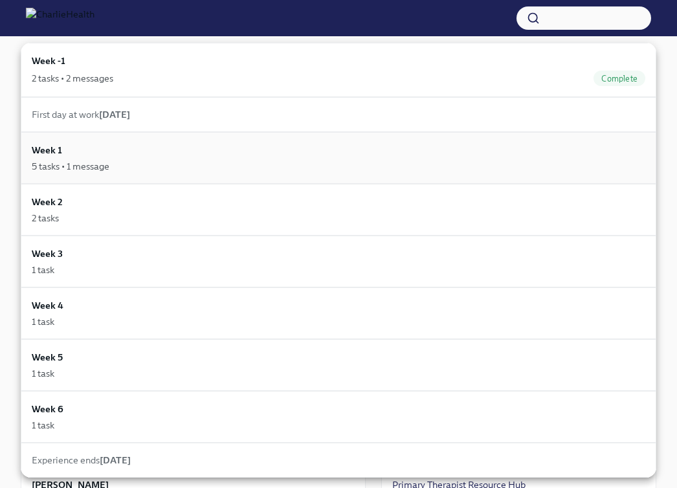
click at [397, 174] on div "Week 1 5 tasks • 1 message" at bounding box center [339, 158] width 636 height 52
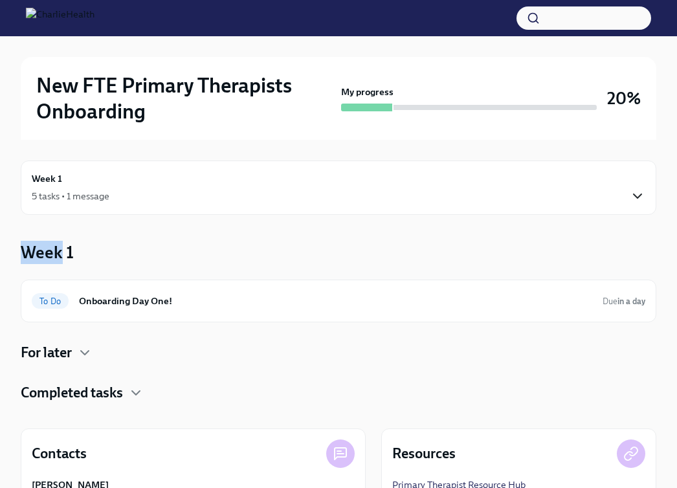
click at [635, 201] on icon "button" at bounding box center [638, 196] width 16 height 16
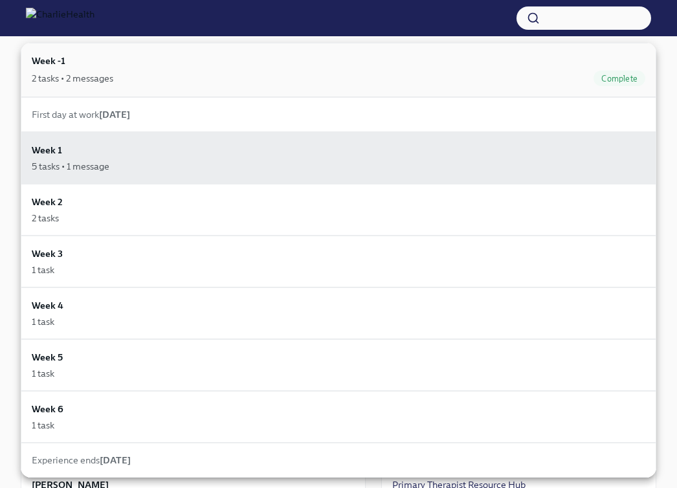
click at [375, 69] on div "Week -1 2 tasks • 2 messages Complete" at bounding box center [339, 70] width 614 height 32
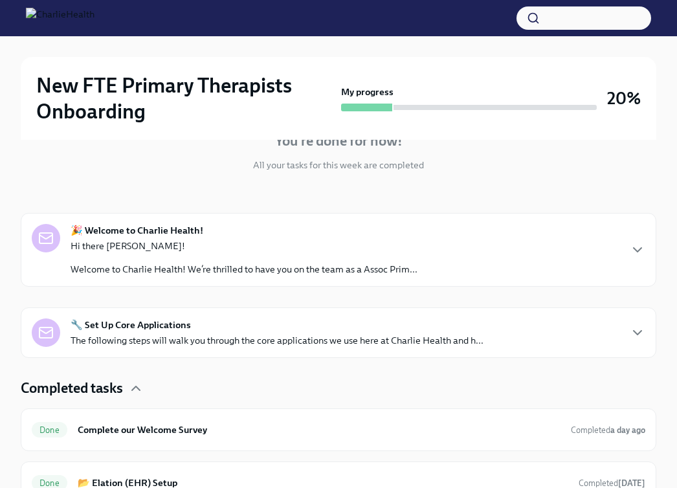
scroll to position [226, 0]
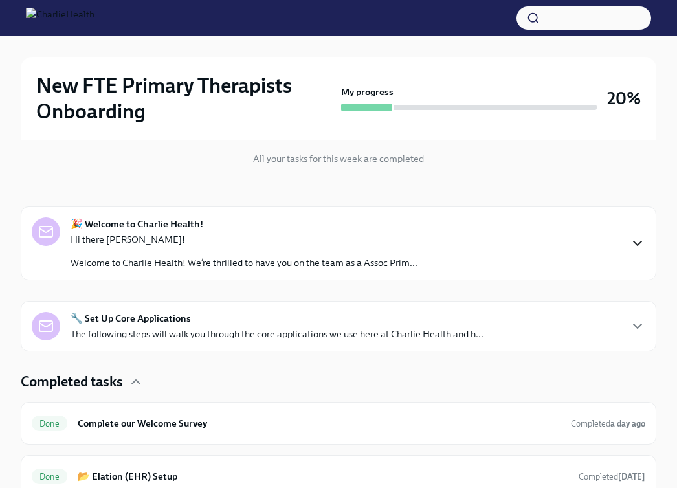
click at [638, 248] on icon "button" at bounding box center [638, 244] width 16 height 16
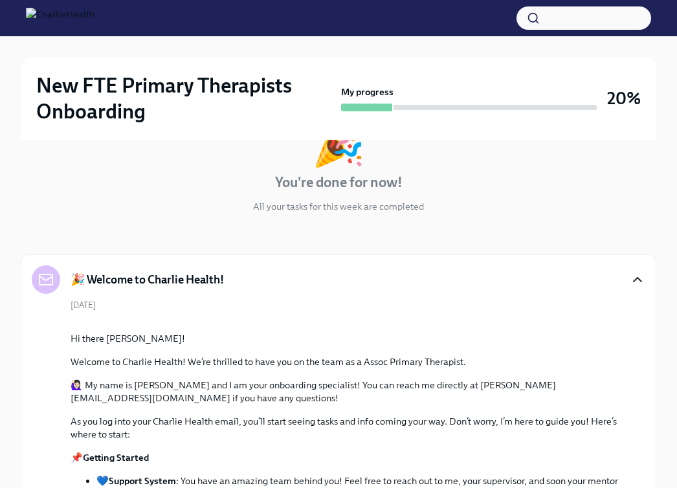
scroll to position [175, 0]
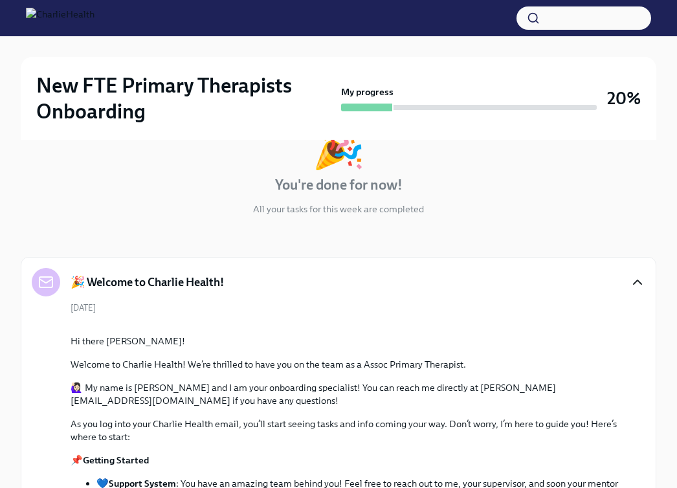
click at [639, 282] on icon "button" at bounding box center [638, 282] width 8 height 4
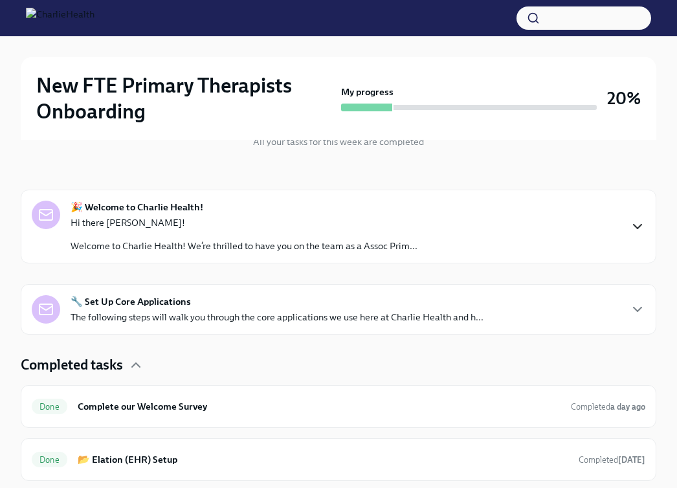
scroll to position [280, 0]
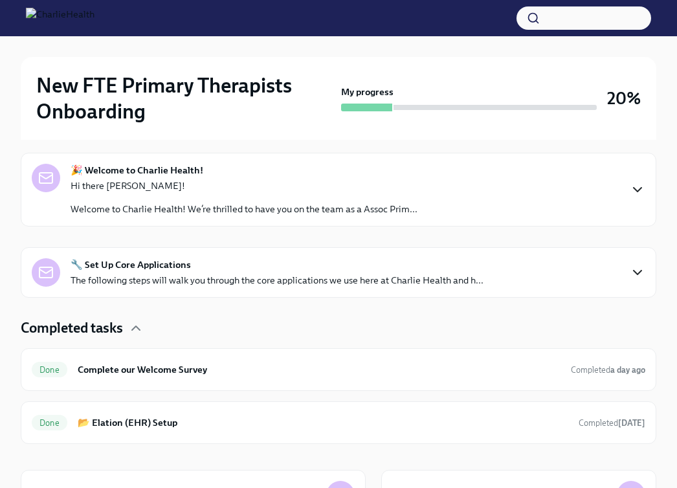
click at [640, 276] on icon "button" at bounding box center [638, 273] width 16 height 16
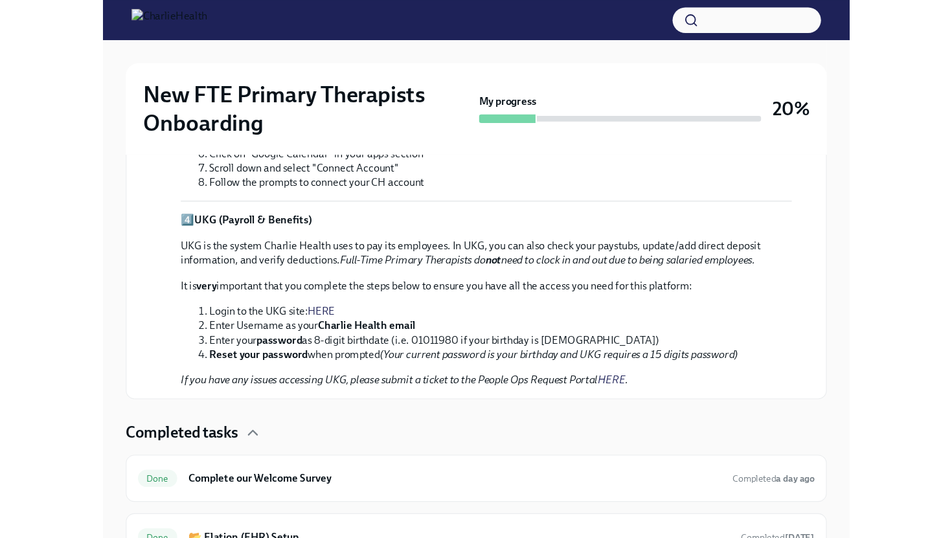
scroll to position [0, 0]
